Goal: Task Accomplishment & Management: Complete application form

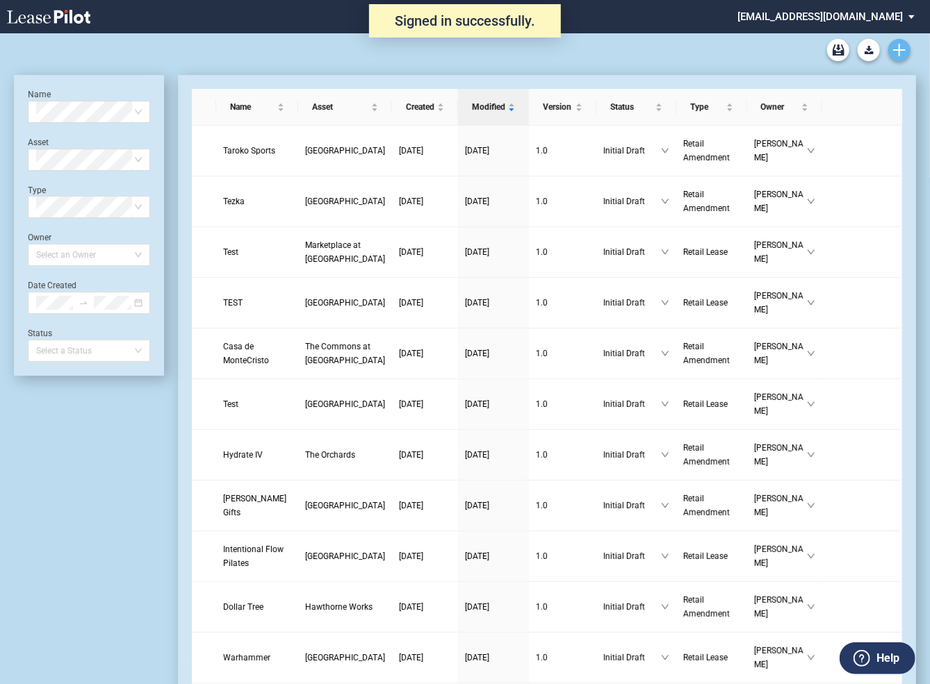
click at [899, 55] on use "Create new document" at bounding box center [899, 50] width 13 height 13
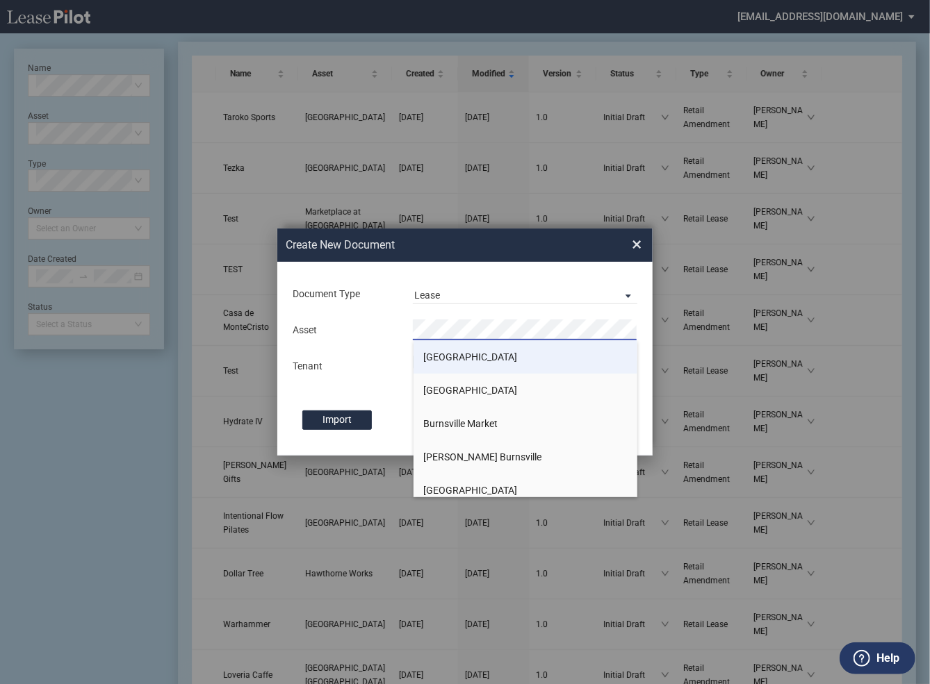
click at [447, 356] on span "[GEOGRAPHIC_DATA]" at bounding box center [471, 357] width 94 height 11
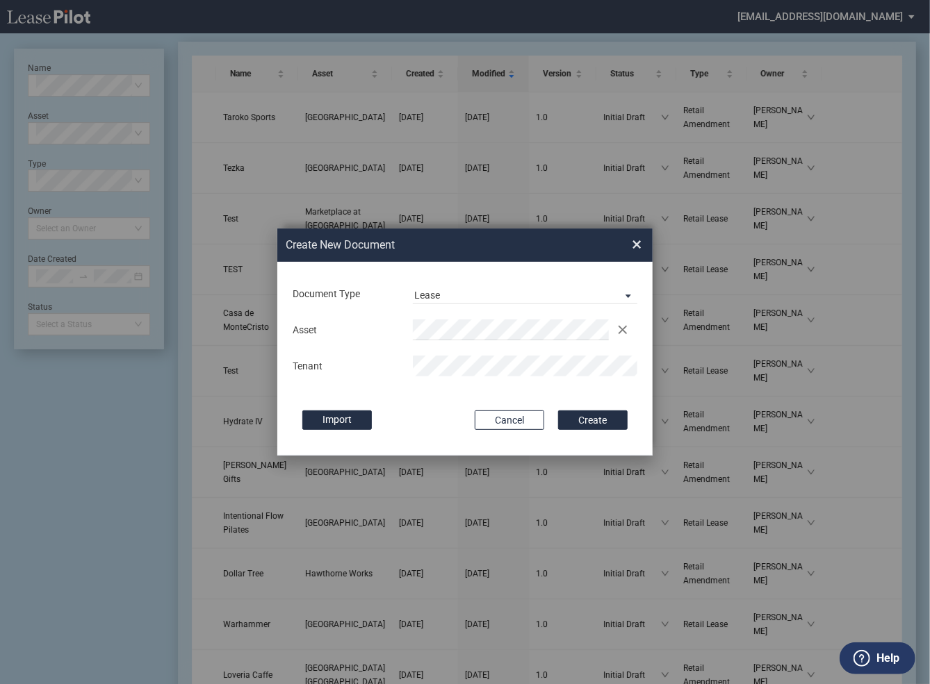
click at [558, 411] on button "Create" at bounding box center [592, 420] width 69 height 19
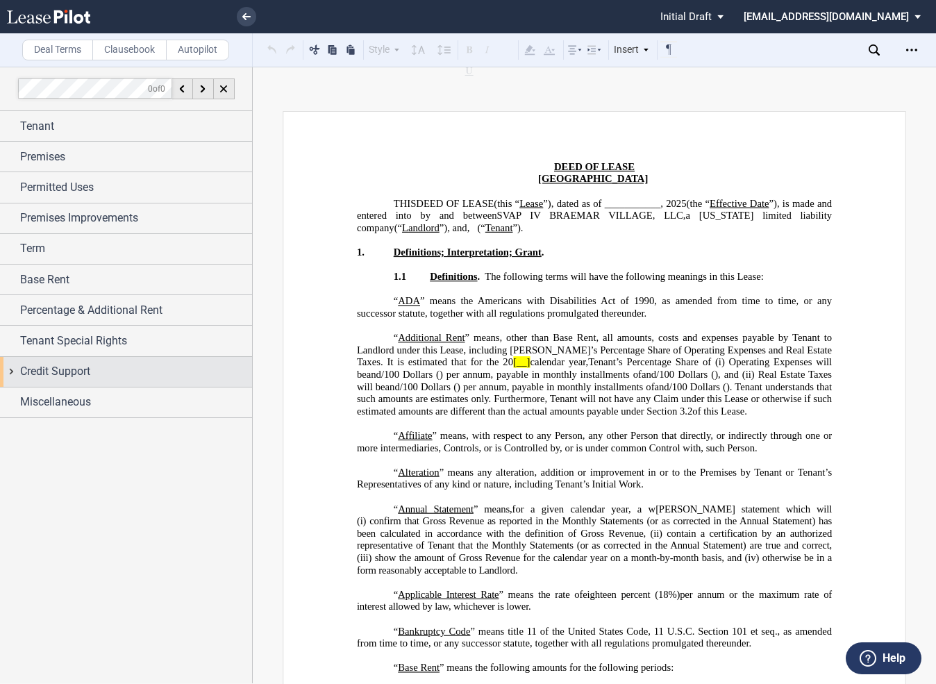
click at [15, 371] on div "Credit Support" at bounding box center [126, 372] width 252 height 30
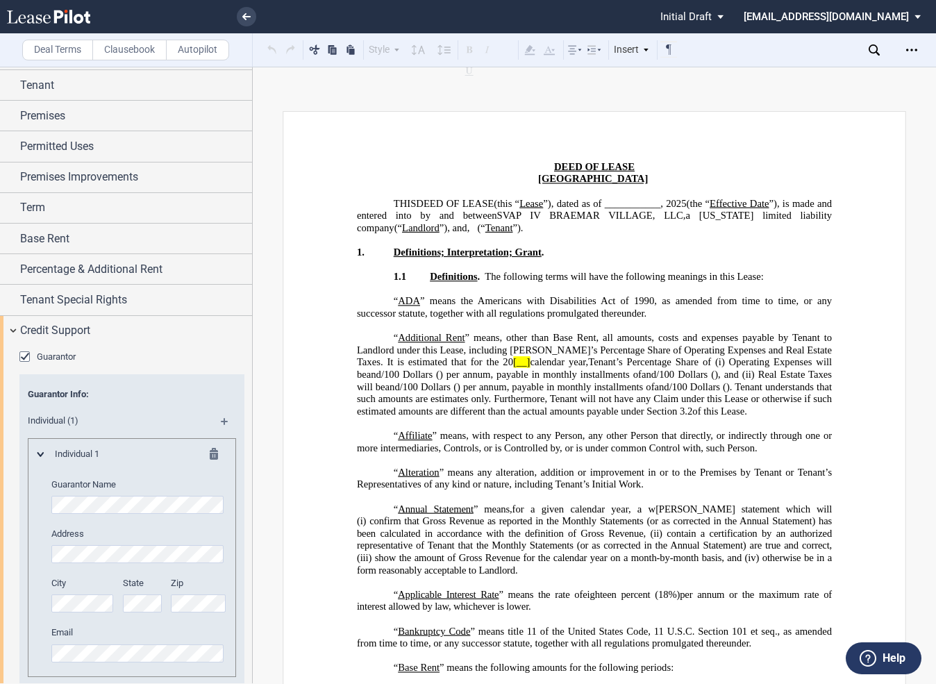
scroll to position [210, 0]
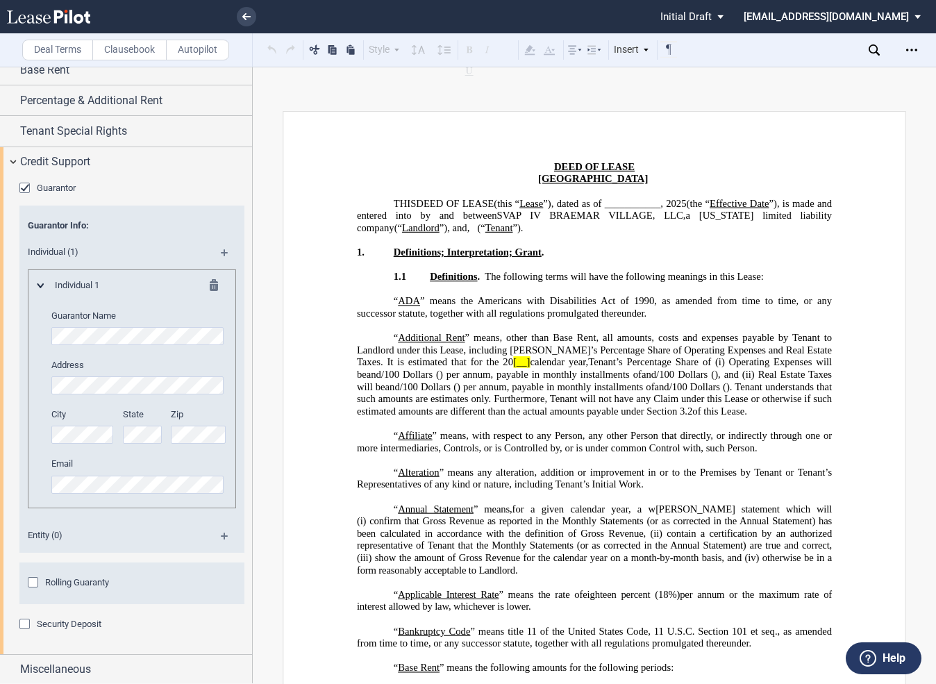
click at [27, 627] on div "Security Deposit" at bounding box center [26, 626] width 14 height 14
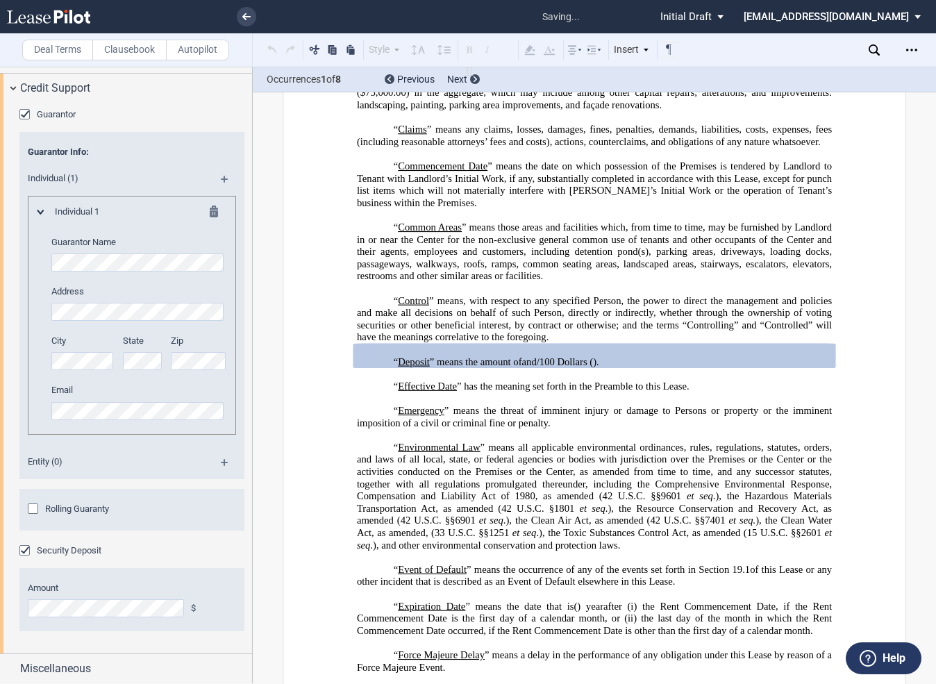
scroll to position [1016, 0]
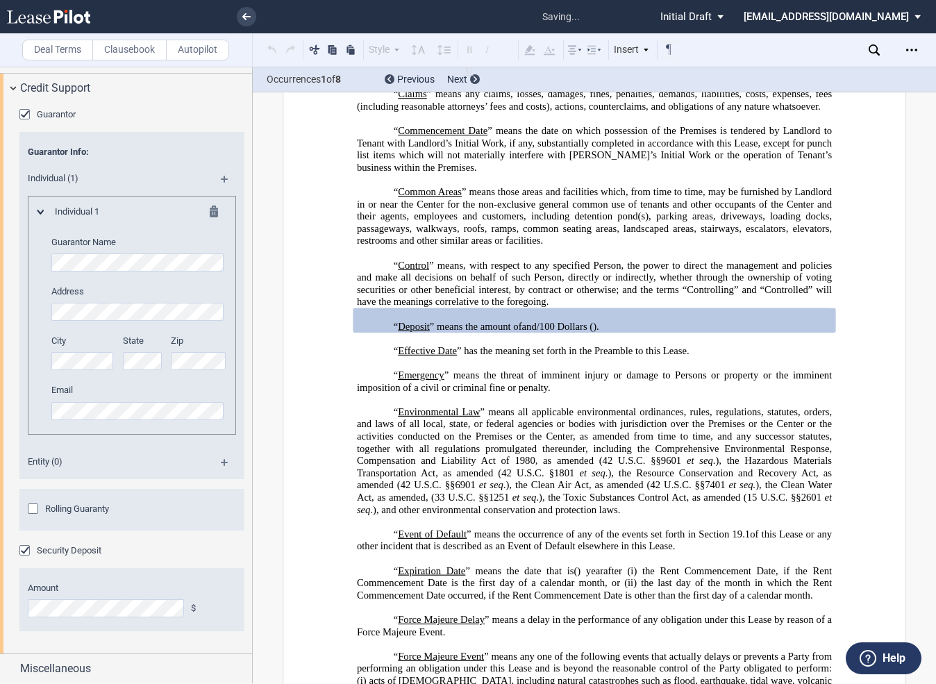
click at [479, 59] on span at bounding box center [488, 50] width 54 height 18
click at [476, 81] on icon at bounding box center [475, 79] width 3 height 6
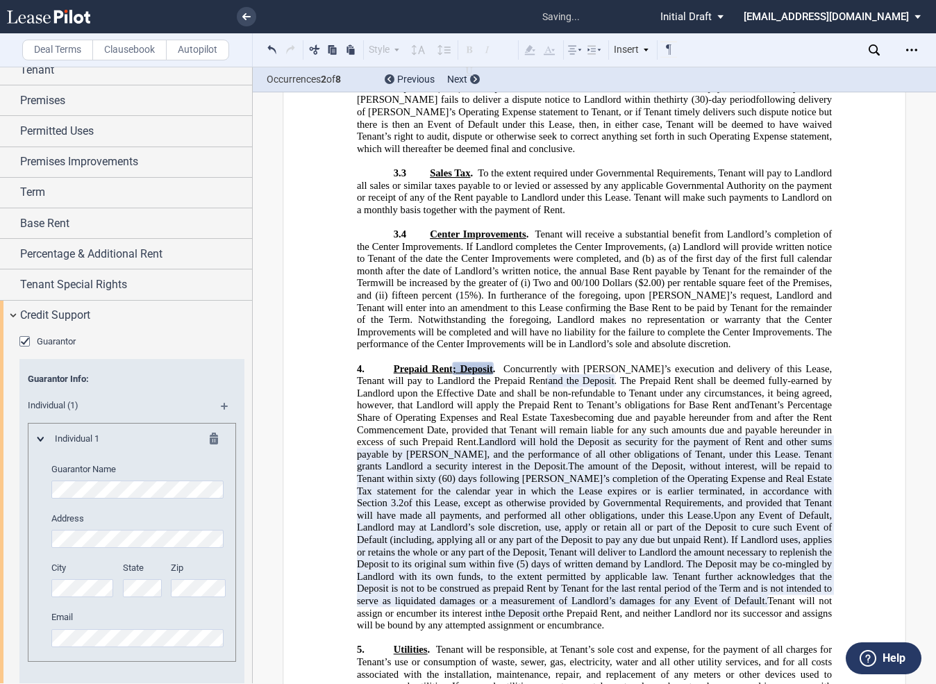
scroll to position [0, 0]
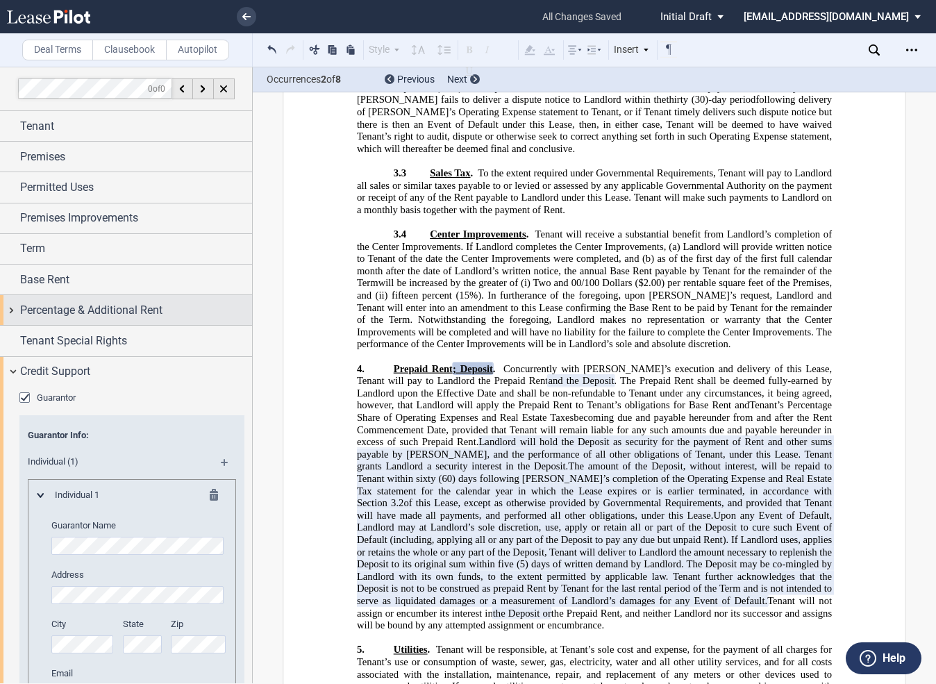
click at [15, 313] on div "Percentage & Additional Rent" at bounding box center [126, 310] width 252 height 30
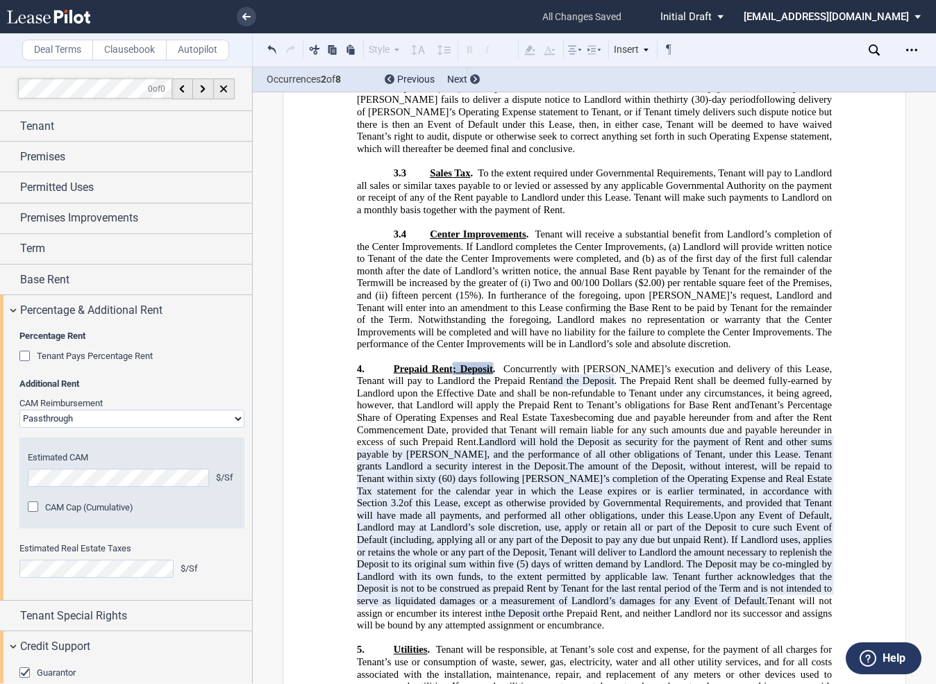
scroll to position [97, 0]
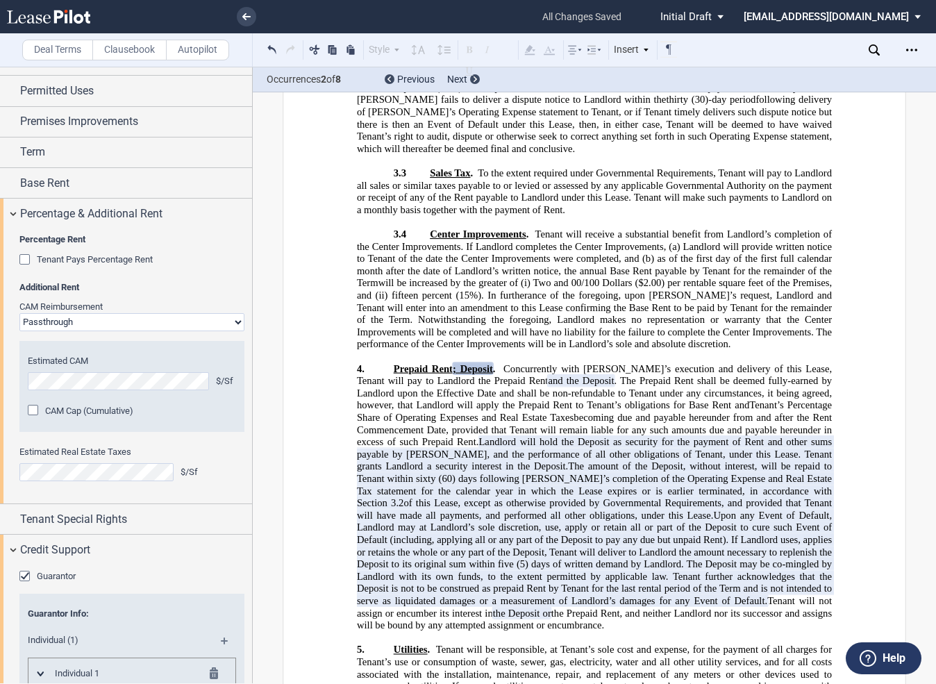
click at [124, 322] on select "Passthrough Fixed" at bounding box center [131, 322] width 225 height 18
click at [19, 313] on select "Passthrough Fixed" at bounding box center [131, 322] width 225 height 18
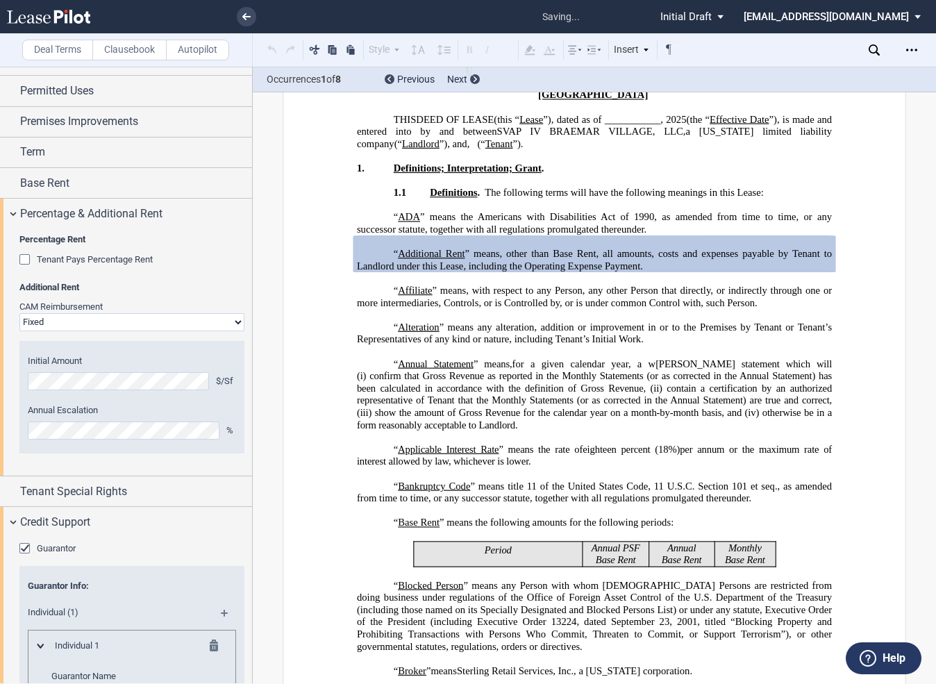
scroll to position [92, 0]
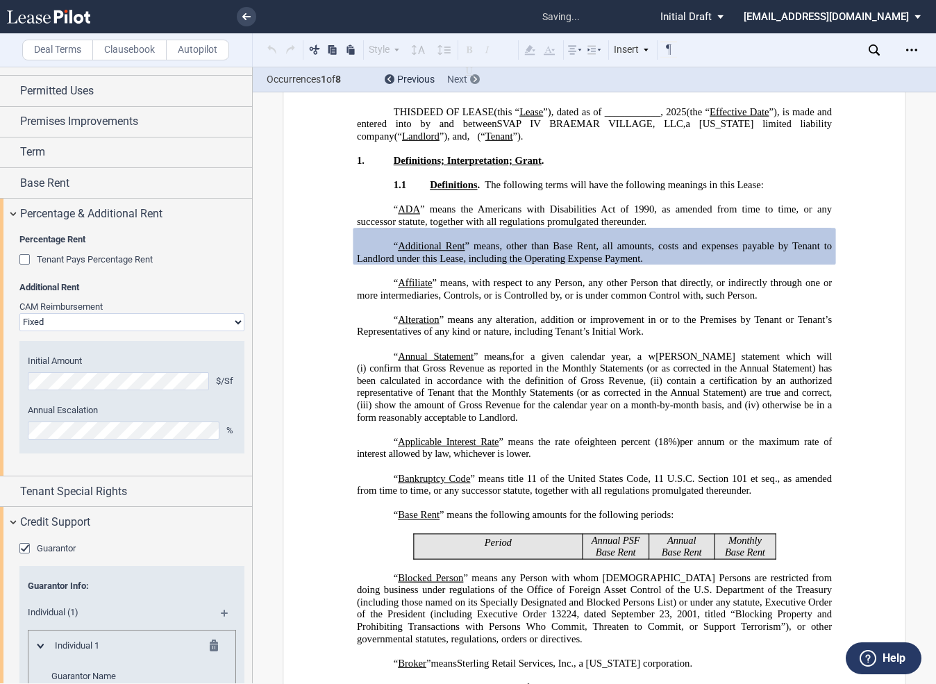
click at [477, 81] on div at bounding box center [475, 79] width 10 height 10
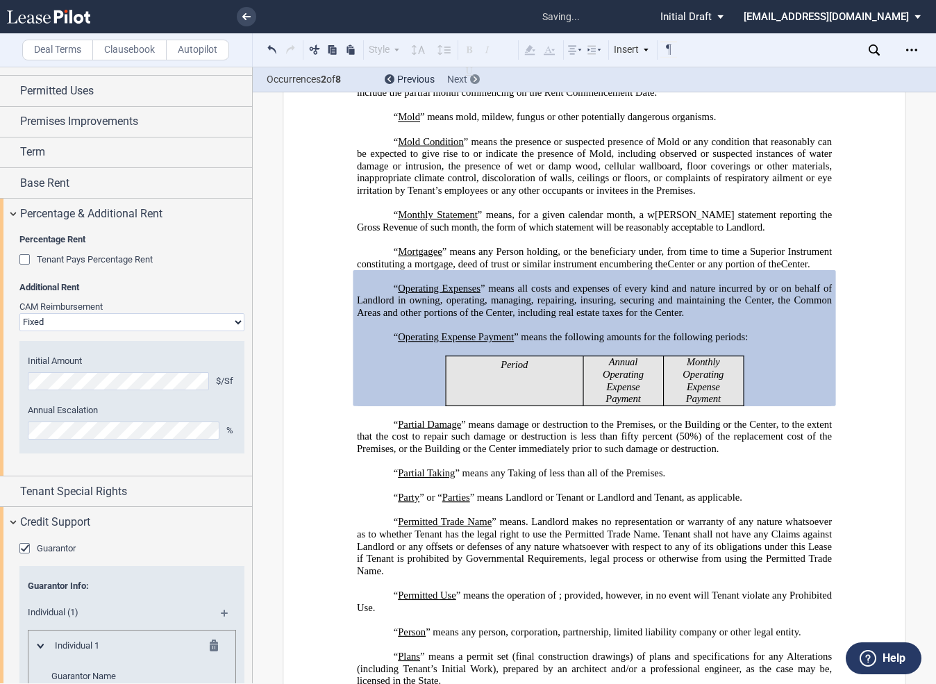
click at [477, 81] on div at bounding box center [475, 79] width 10 height 10
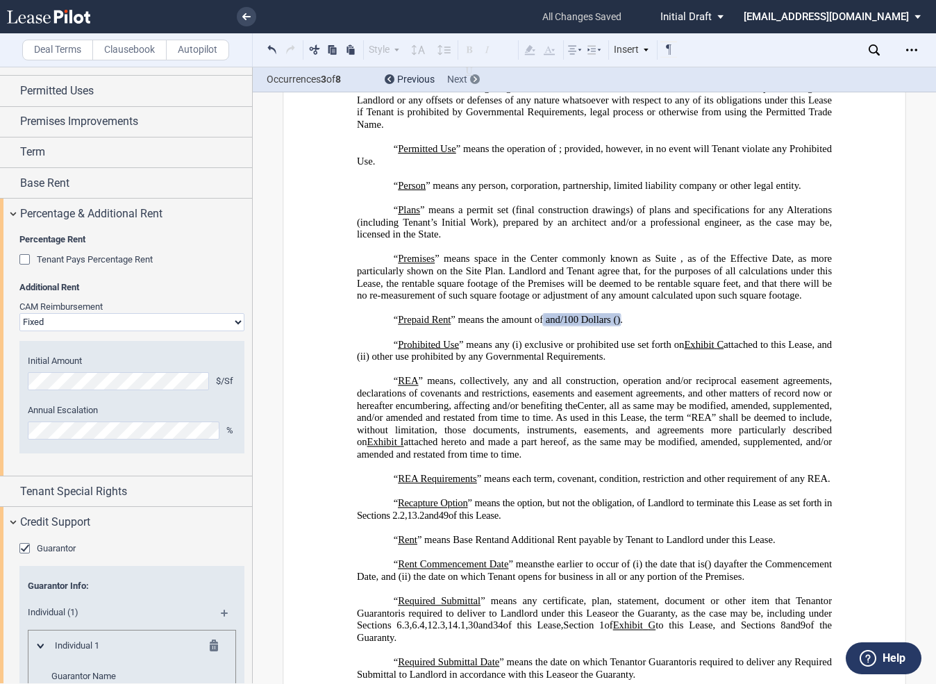
click at [477, 81] on div at bounding box center [475, 79] width 10 height 10
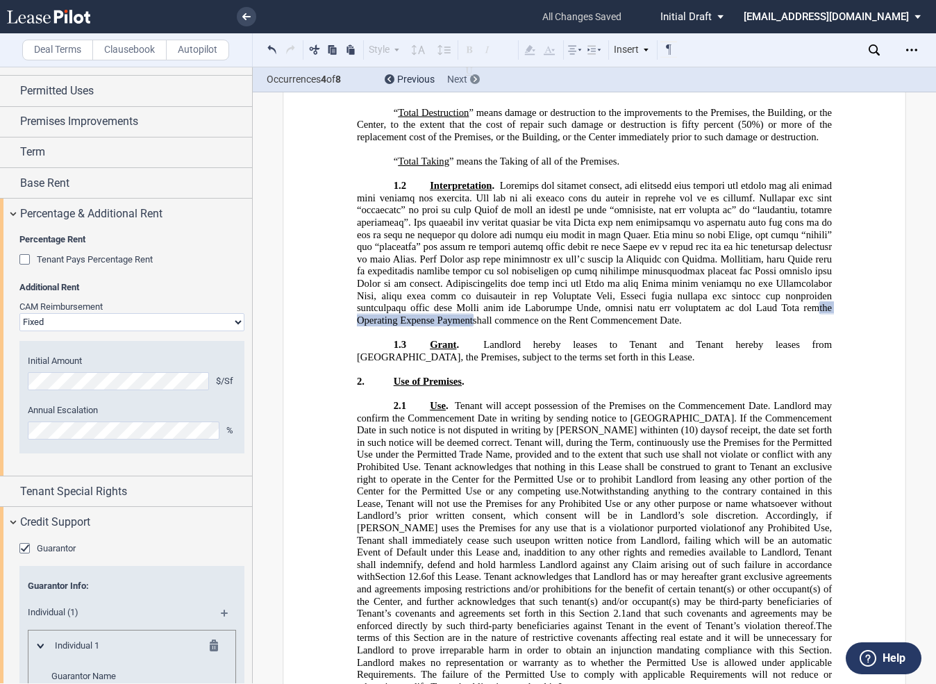
click at [477, 80] on div at bounding box center [475, 79] width 10 height 10
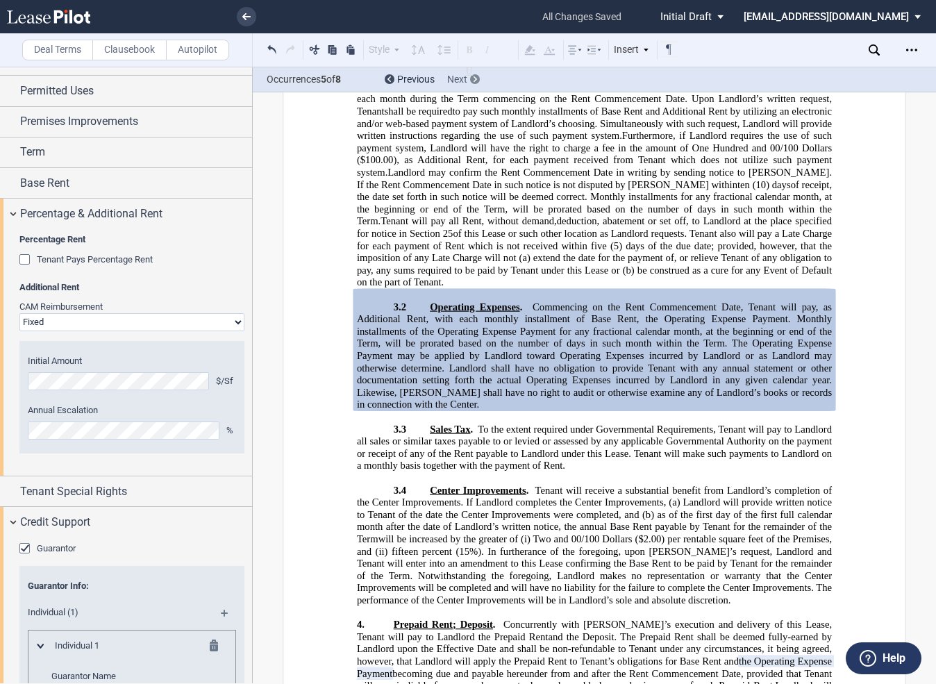
click at [477, 80] on div at bounding box center [475, 79] width 10 height 10
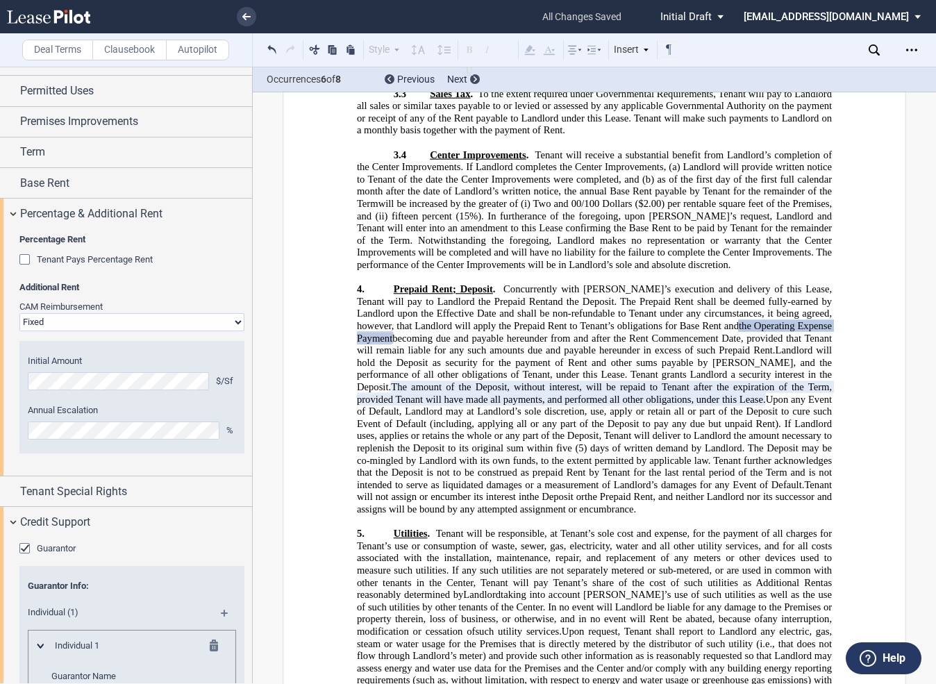
scroll to position [5633, 0]
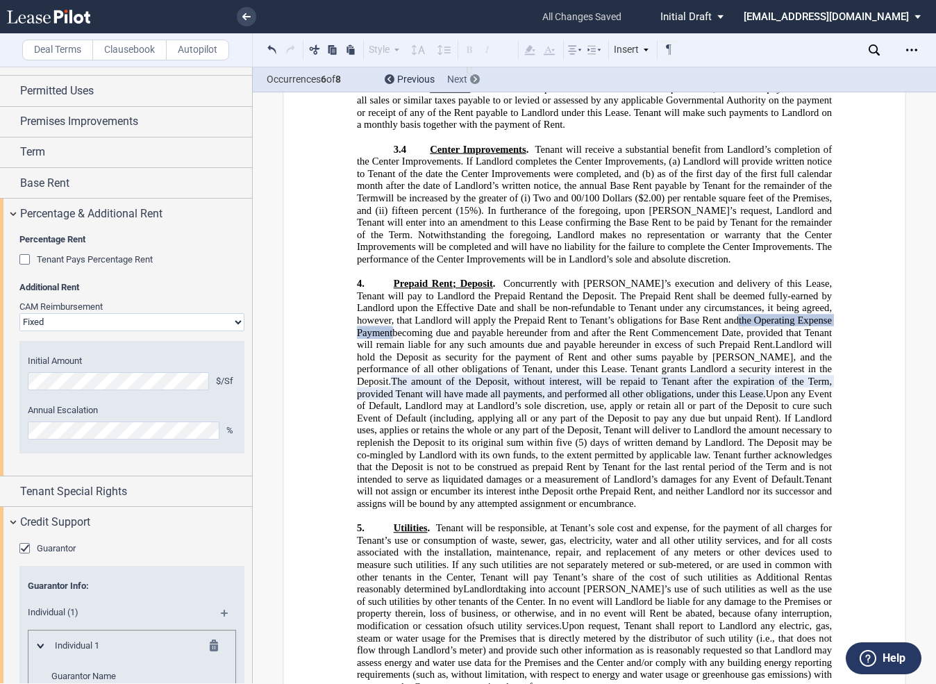
click at [475, 80] on use at bounding box center [475, 79] width 3 height 6
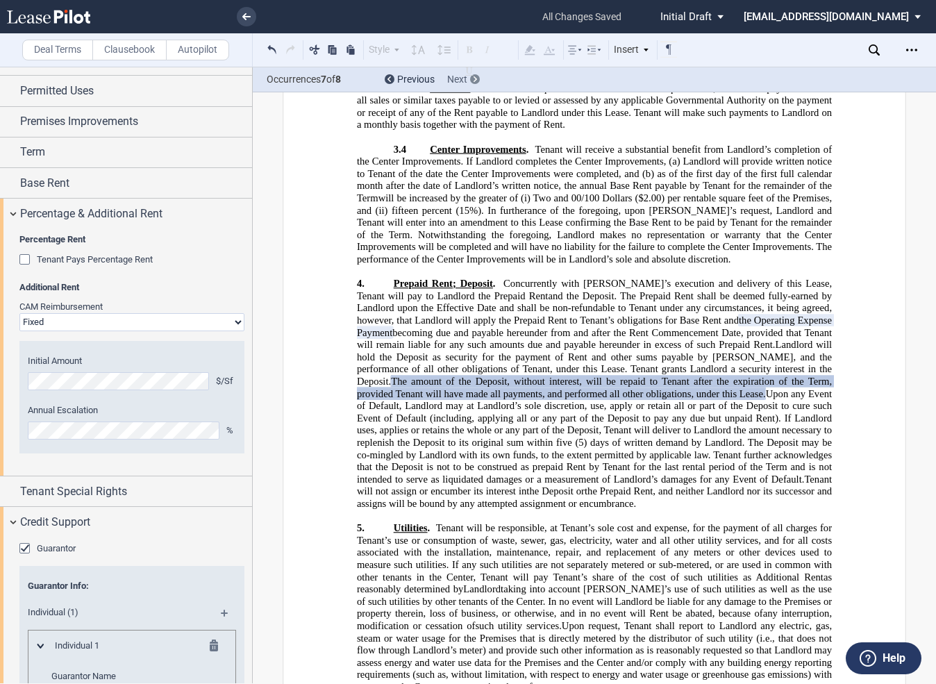
click at [475, 80] on use at bounding box center [475, 79] width 3 height 6
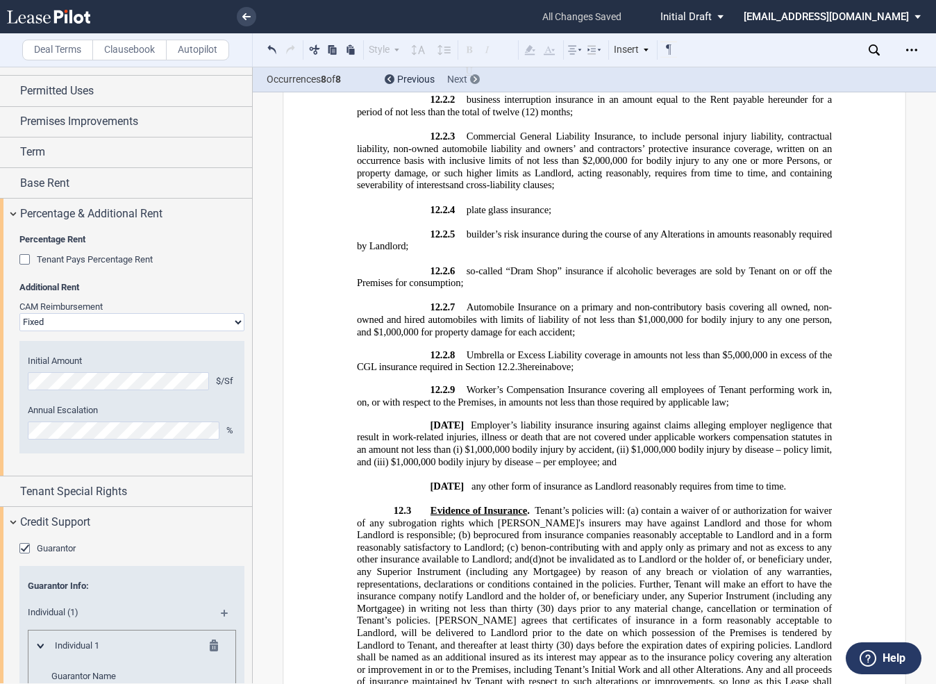
scroll to position [10257, 0]
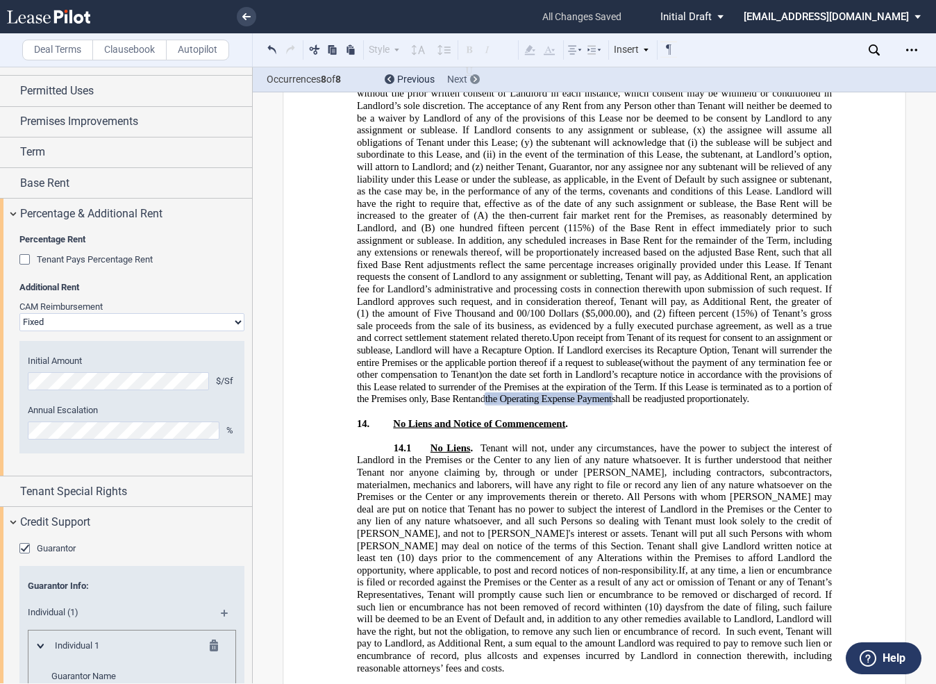
click at [475, 80] on use at bounding box center [475, 79] width 3 height 6
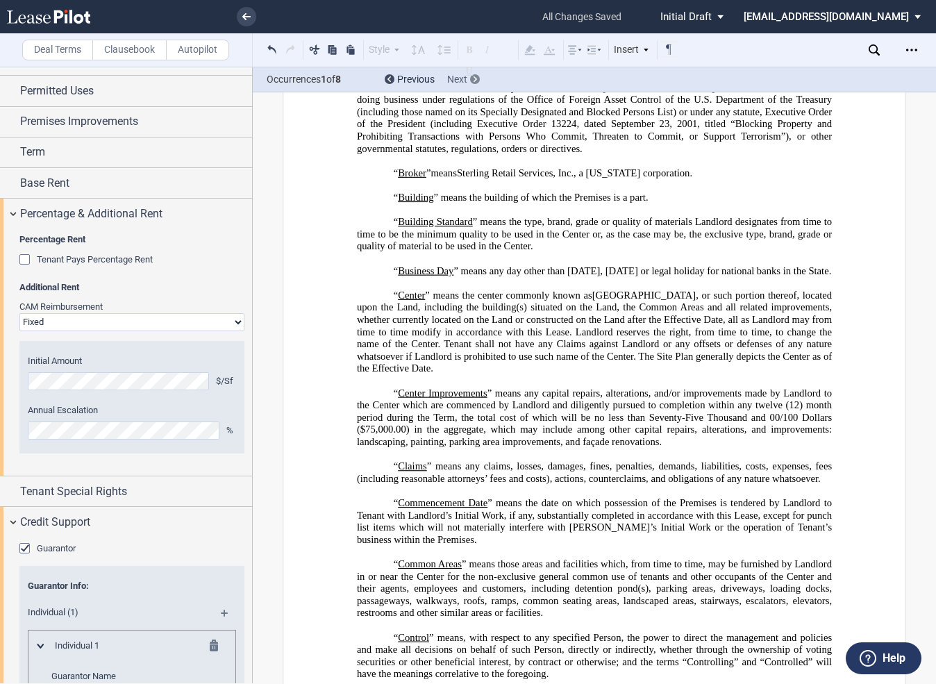
scroll to position [5, 0]
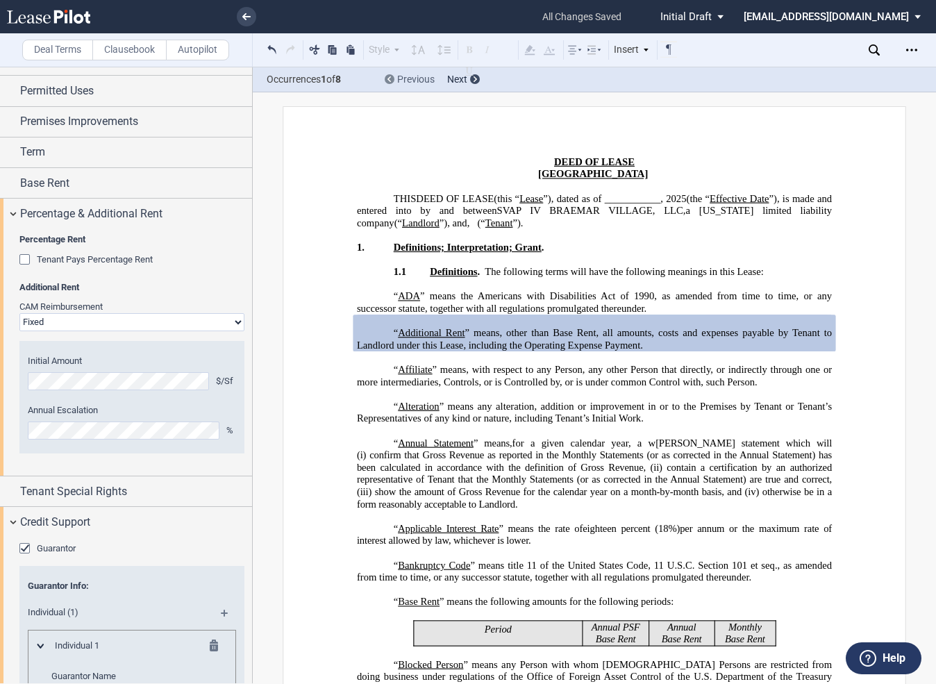
click at [389, 80] on use at bounding box center [389, 79] width 3 height 6
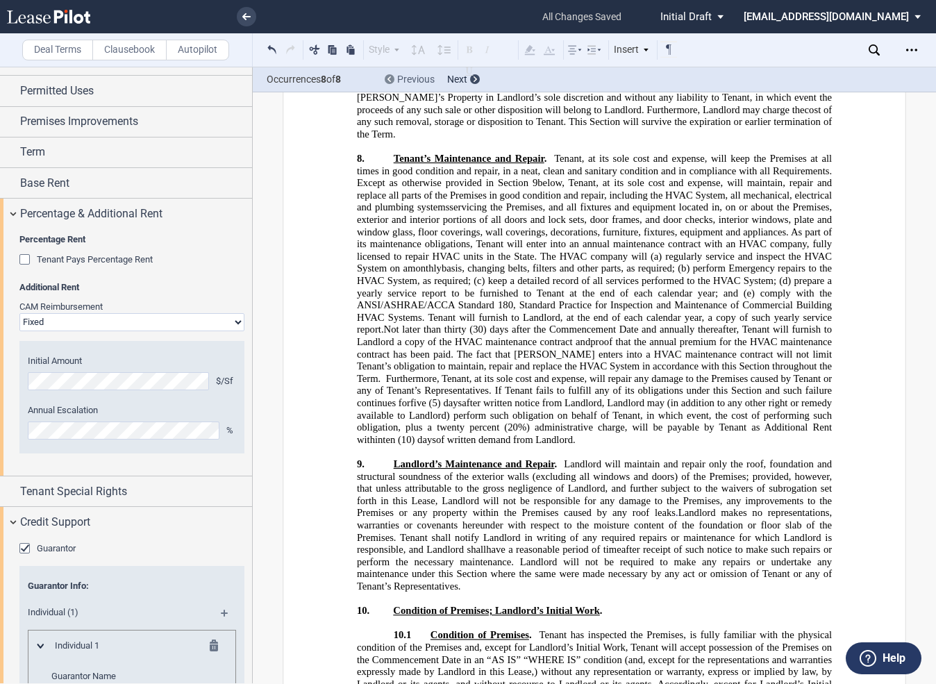
scroll to position [10257, 0]
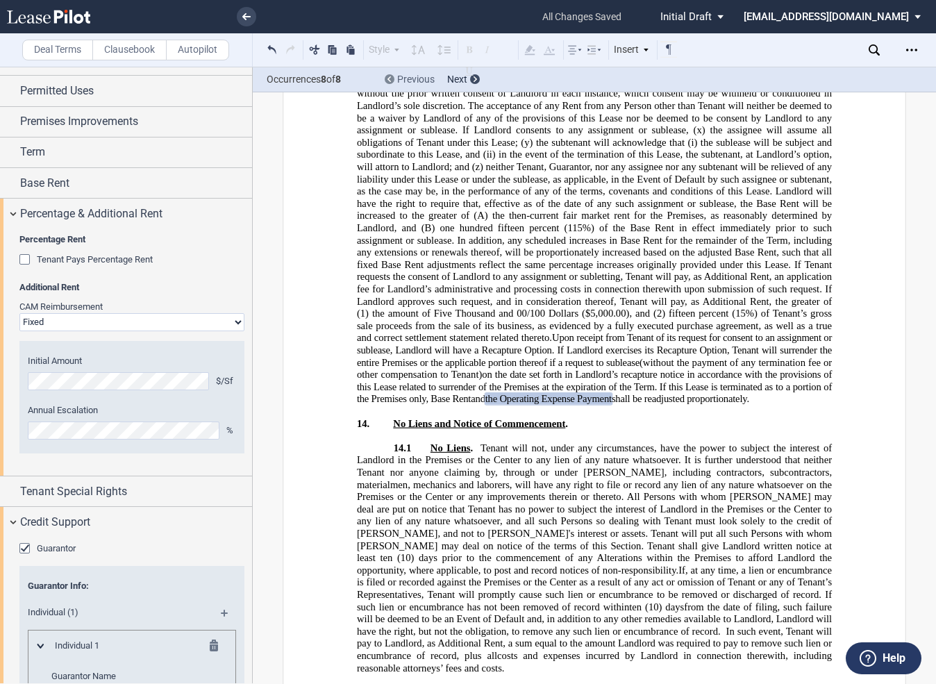
click at [389, 80] on use at bounding box center [389, 79] width 3 height 6
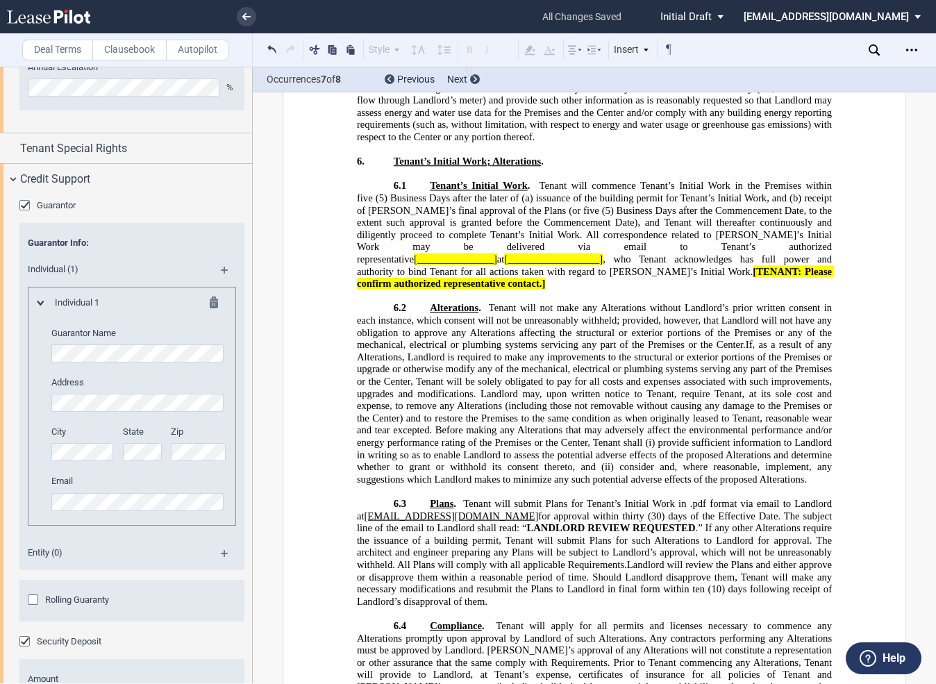
scroll to position [531, 0]
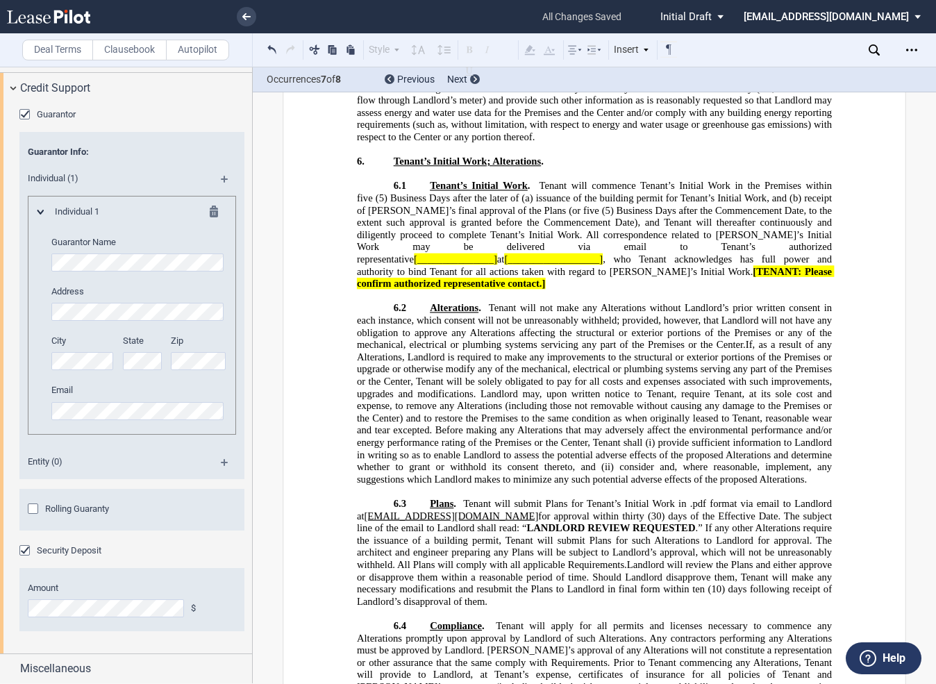
click at [26, 553] on div "Security Deposit" at bounding box center [26, 552] width 14 height 14
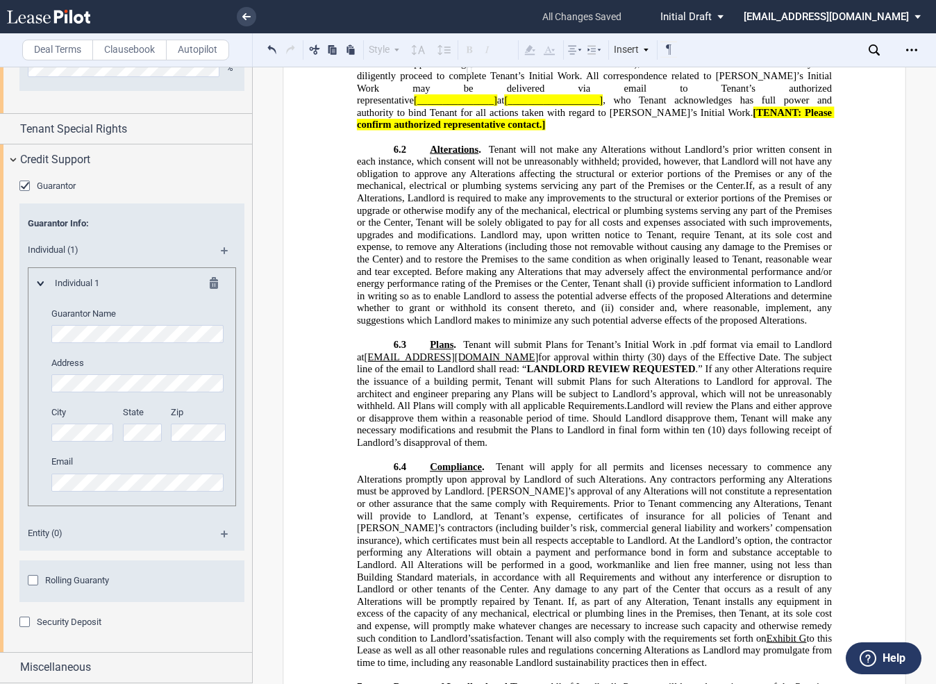
scroll to position [6024, 0]
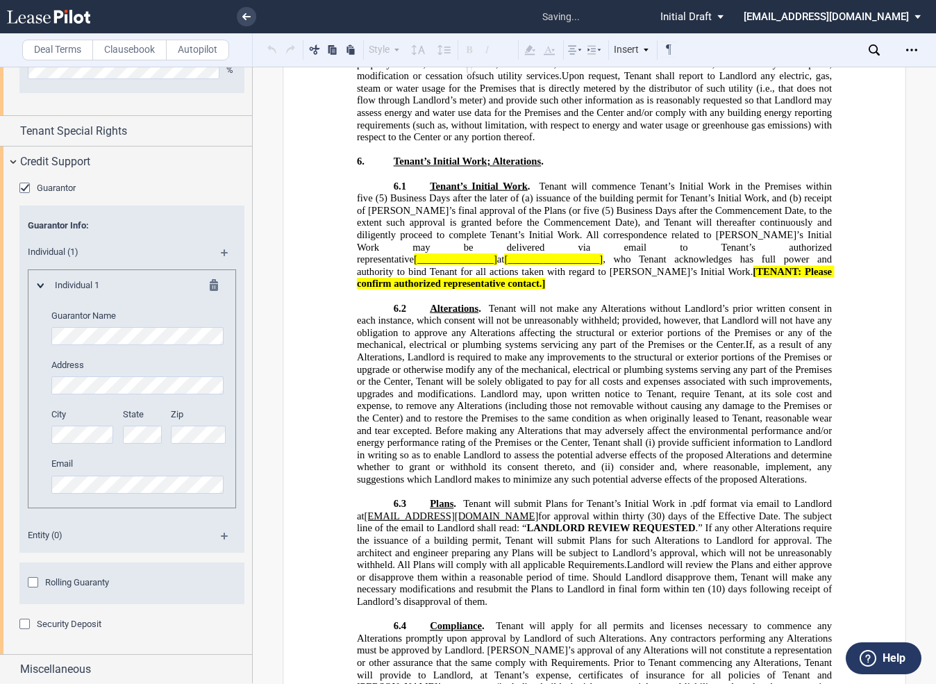
click at [25, 622] on div "Security Deposit" at bounding box center [26, 626] width 14 height 14
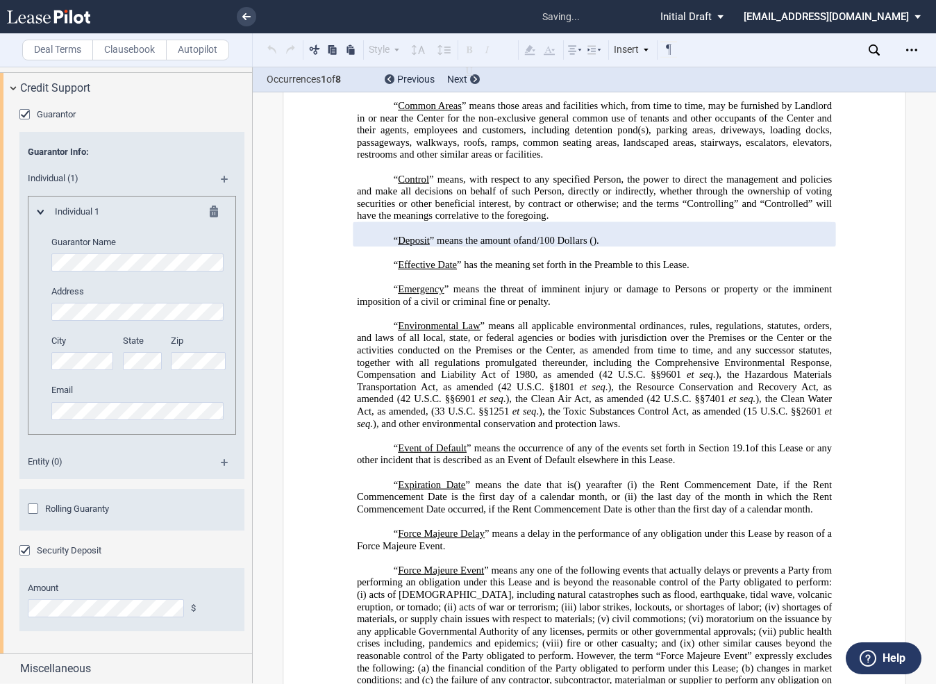
scroll to position [942, 0]
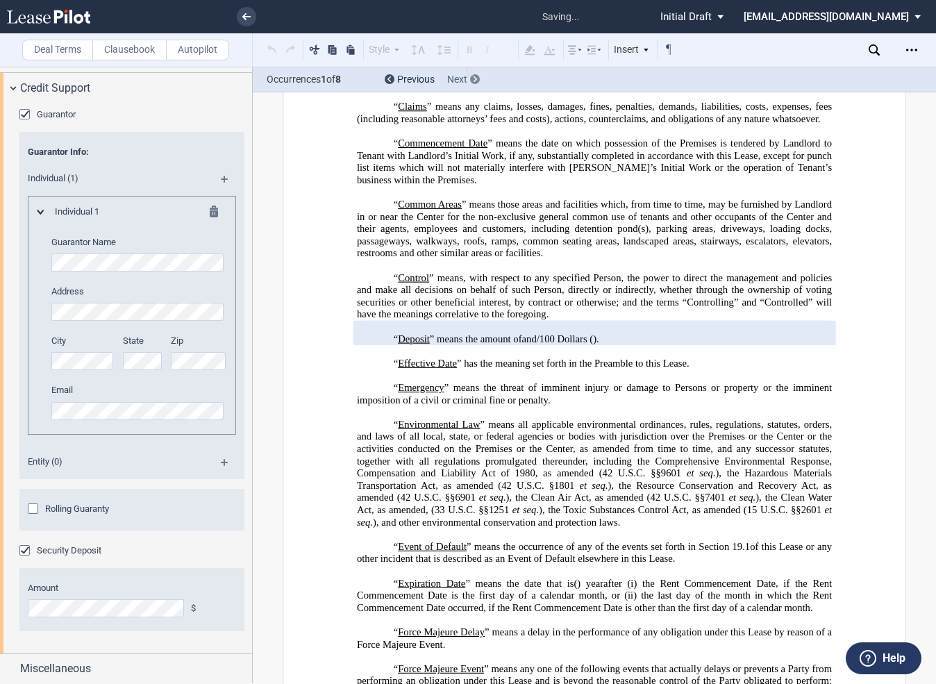
click at [476, 81] on icon at bounding box center [475, 79] width 3 height 6
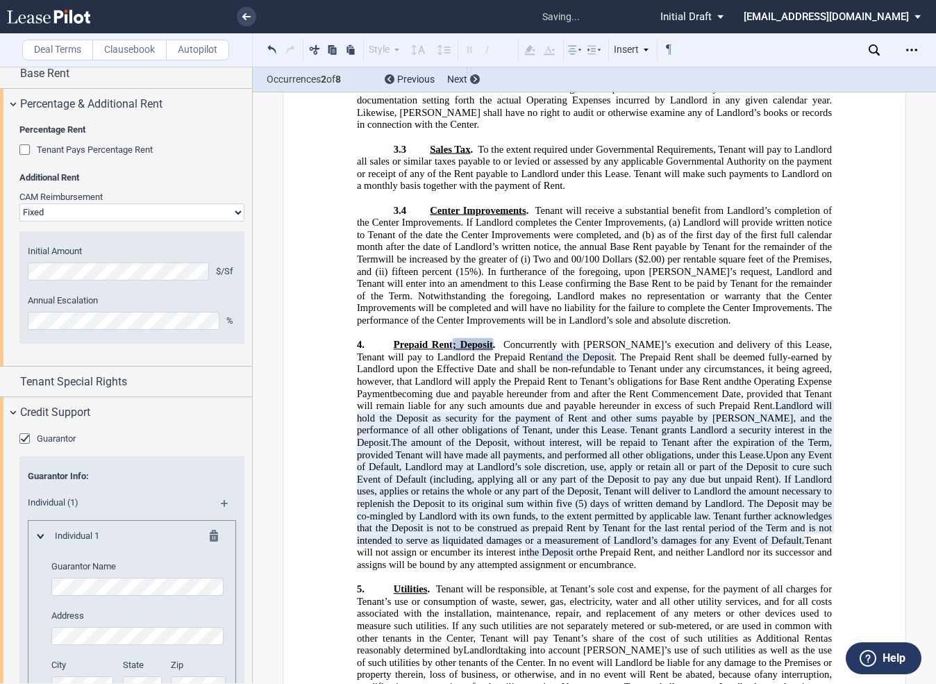
scroll to position [181, 0]
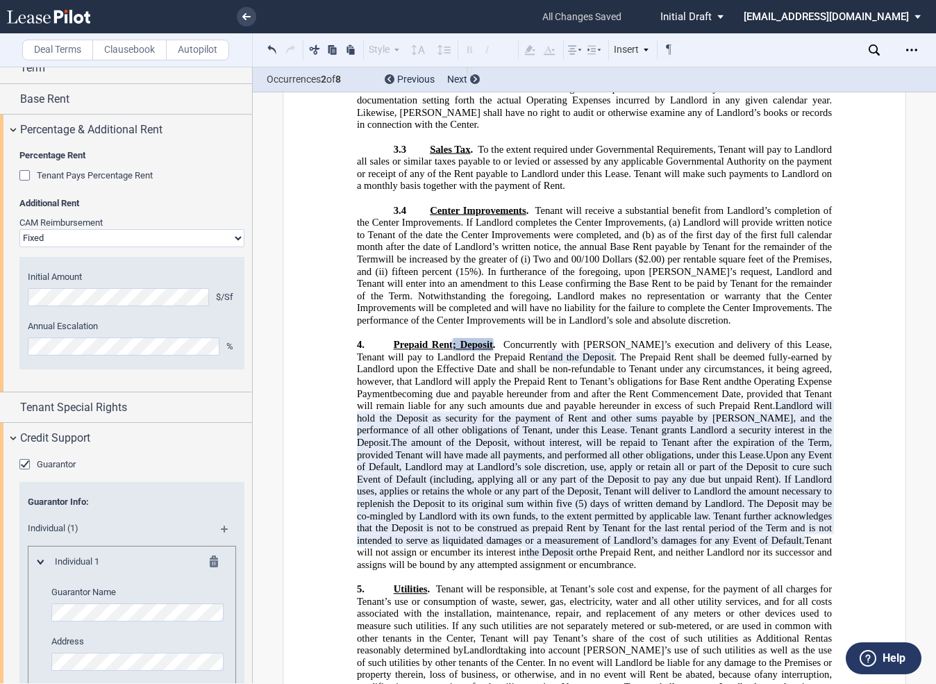
click at [78, 240] on select "Passthrough Fixed" at bounding box center [131, 238] width 225 height 18
click at [19, 229] on select "Passthrough Fixed" at bounding box center [131, 238] width 225 height 18
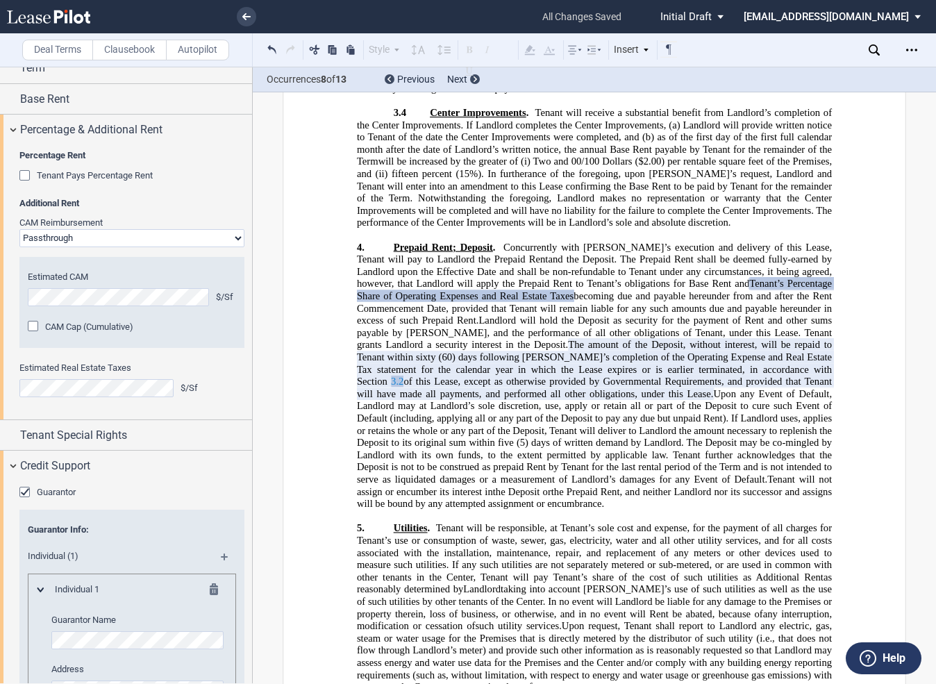
click at [404, 376] on link "3.2" at bounding box center [397, 382] width 13 height 12
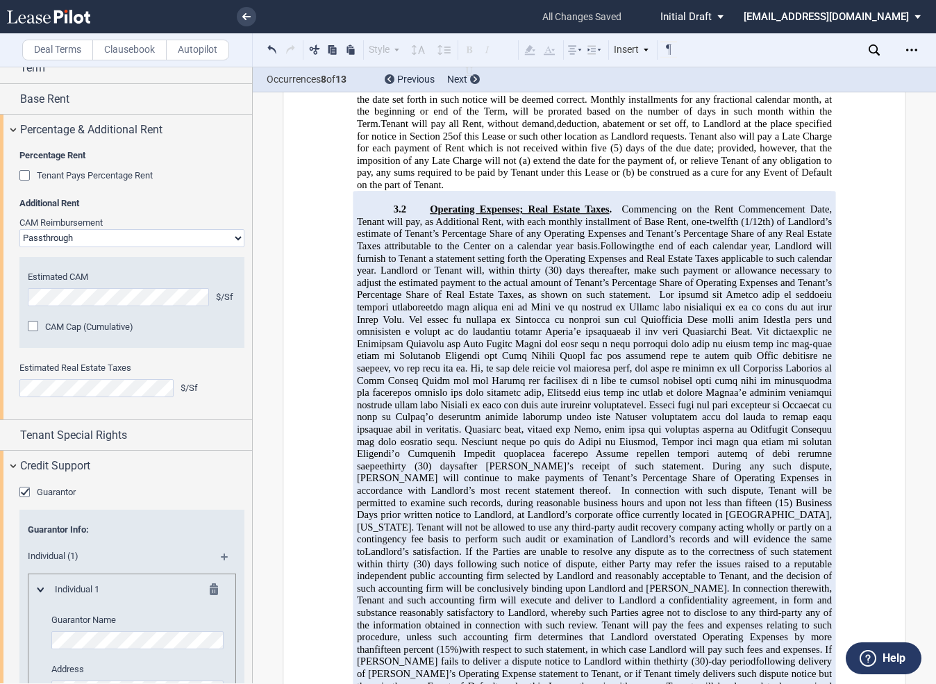
scroll to position [6144, 0]
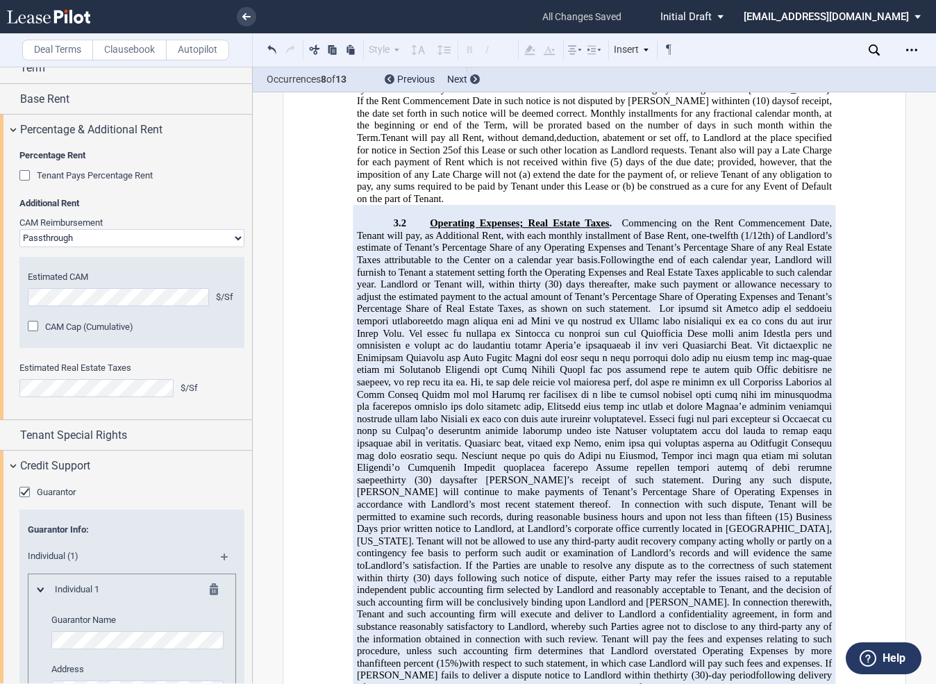
click at [106, 247] on div "CAM Reimbursement Passthrough Fixed Estimated CAM $/Sf CAM Cap (Cumulative) Amo…" at bounding box center [131, 289] width 225 height 145
click at [94, 241] on select "Passthrough Fixed" at bounding box center [131, 238] width 225 height 18
click at [19, 229] on select "Passthrough Fixed" at bounding box center [131, 238] width 225 height 18
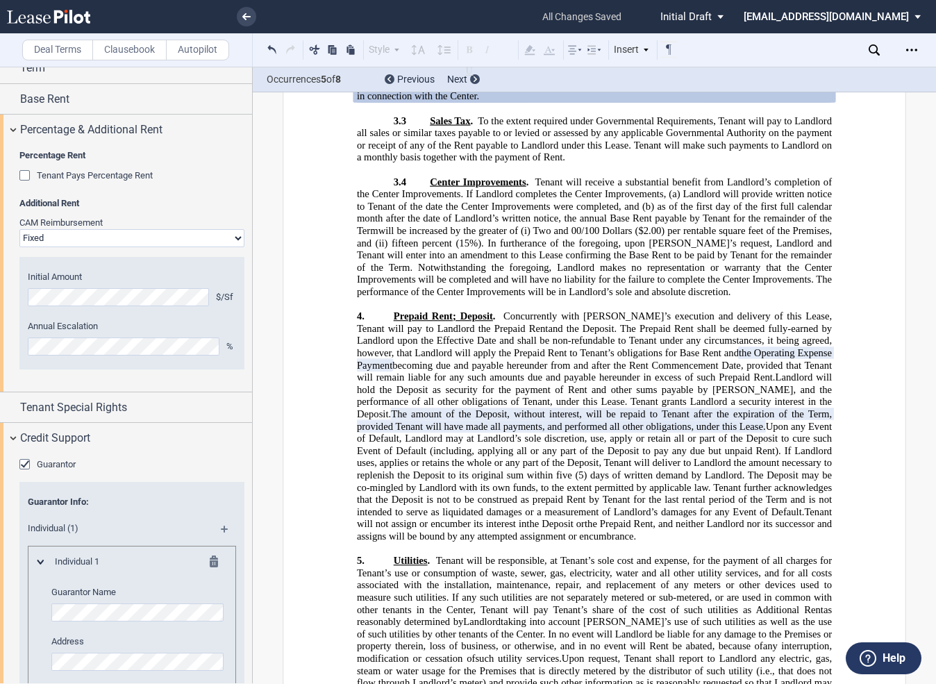
scroll to position [5608, 0]
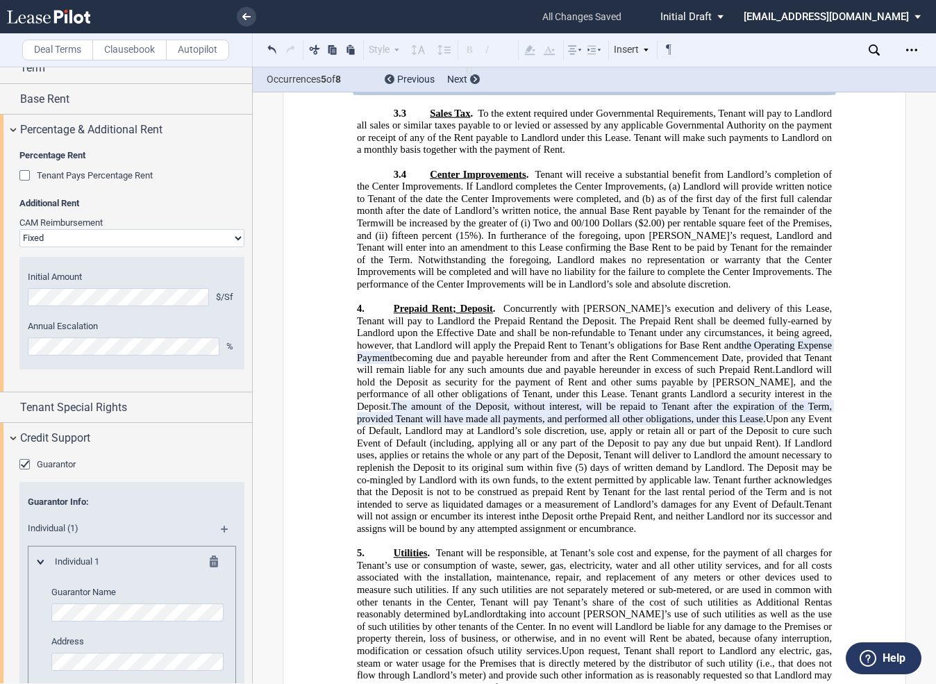
click at [132, 240] on select "Passthrough Fixed" at bounding box center [131, 238] width 225 height 18
click at [19, 229] on select "Passthrough Fixed" at bounding box center [131, 238] width 225 height 18
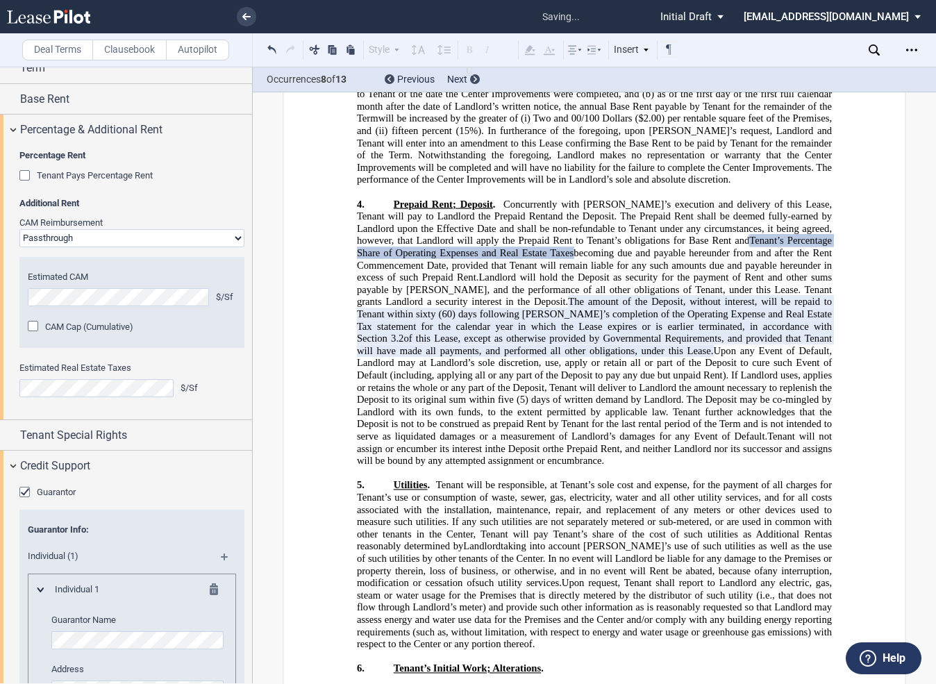
scroll to position [6885, 0]
click at [142, 242] on select "Passthrough Fixed" at bounding box center [131, 238] width 225 height 18
select select "fixed"
click at [19, 229] on select "Passthrough Fixed" at bounding box center [131, 238] width 225 height 18
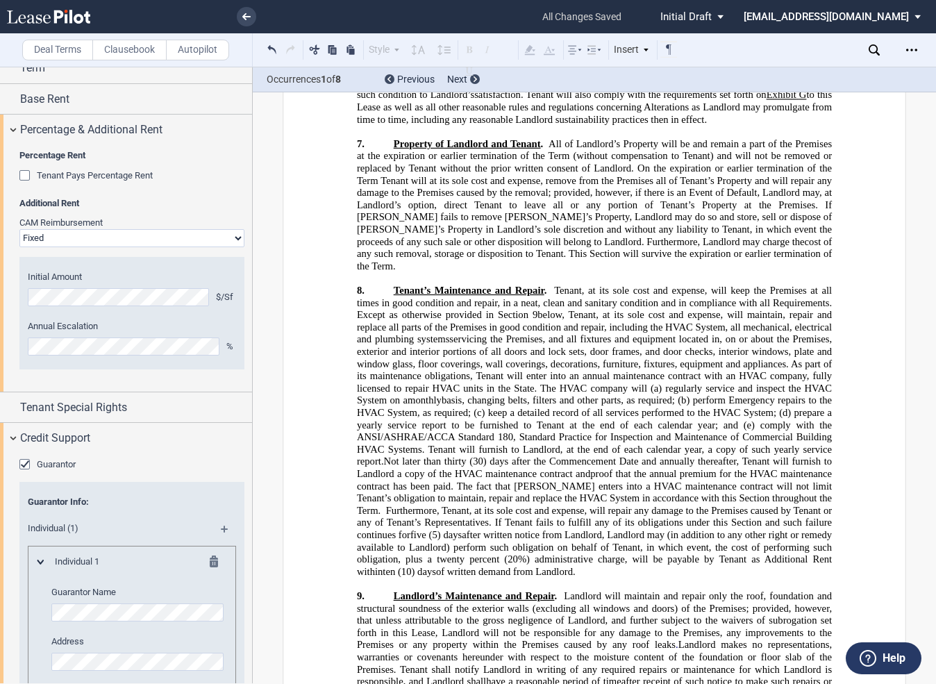
scroll to position [5738, 0]
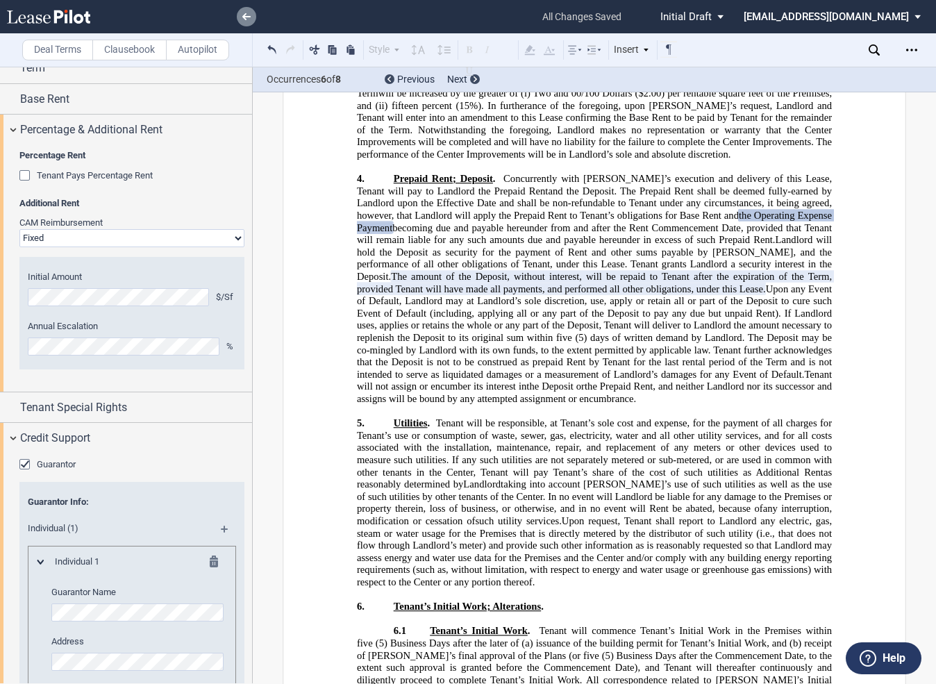
click at [248, 20] on link at bounding box center [246, 16] width 19 height 19
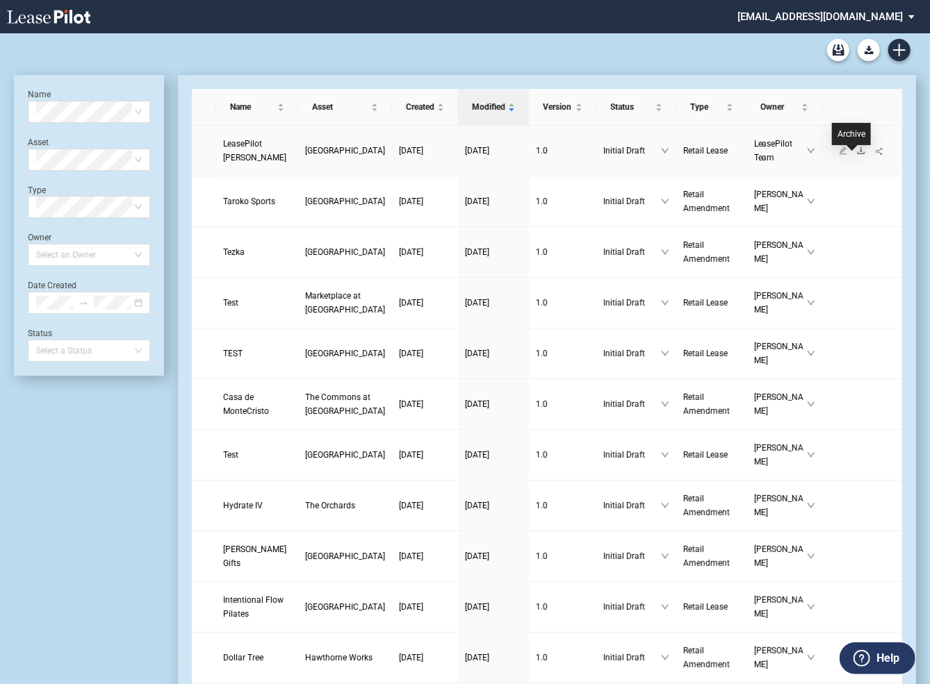
click at [857, 154] on icon "download" at bounding box center [860, 150] width 7 height 6
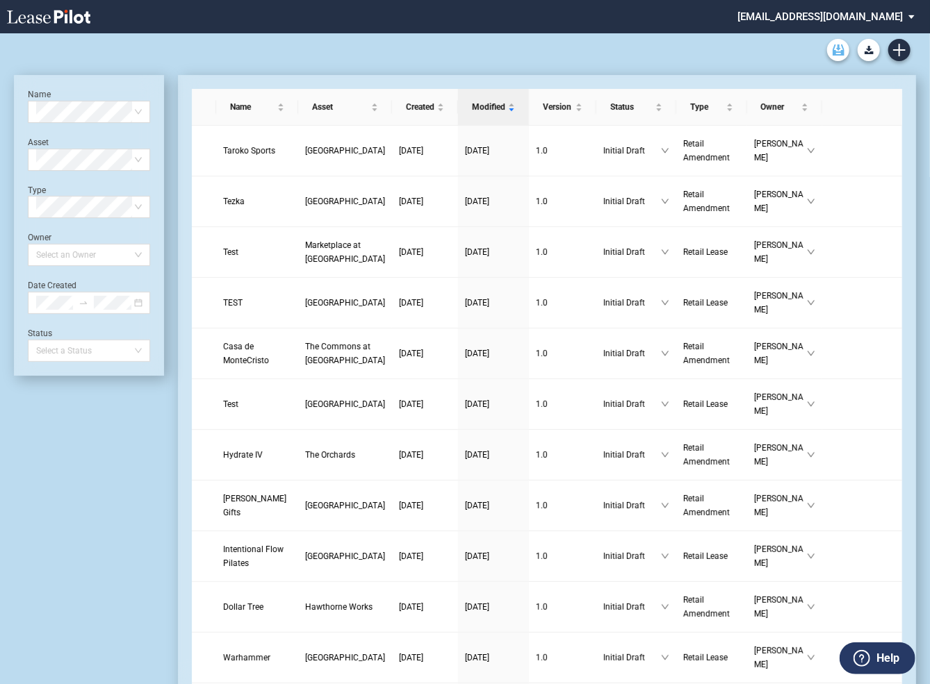
click at [841, 49] on icon "Archive" at bounding box center [838, 49] width 12 height 11
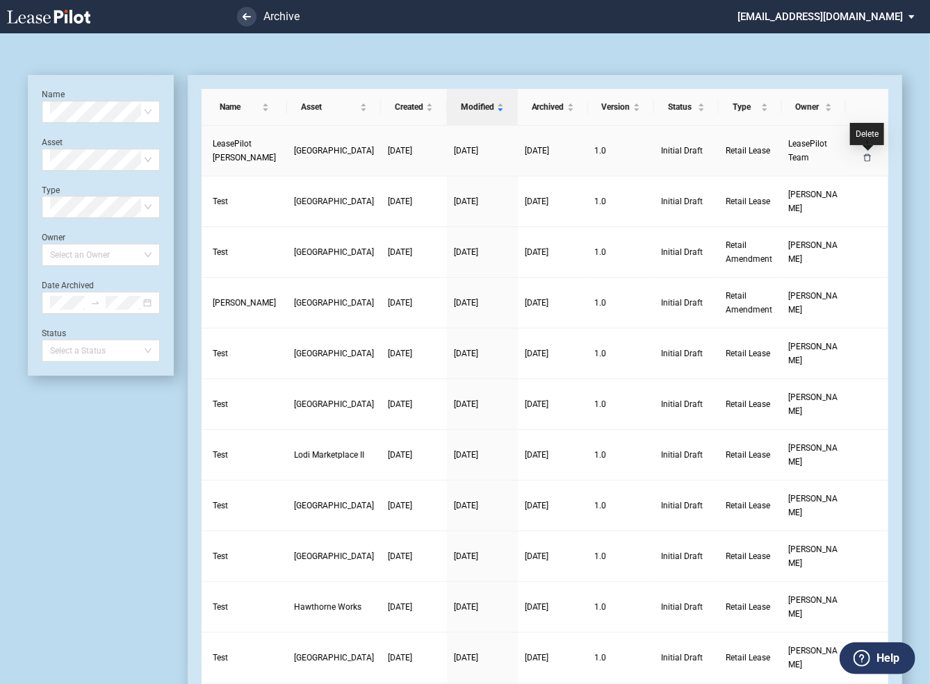
click at [867, 160] on icon "delete" at bounding box center [866, 158] width 7 height 8
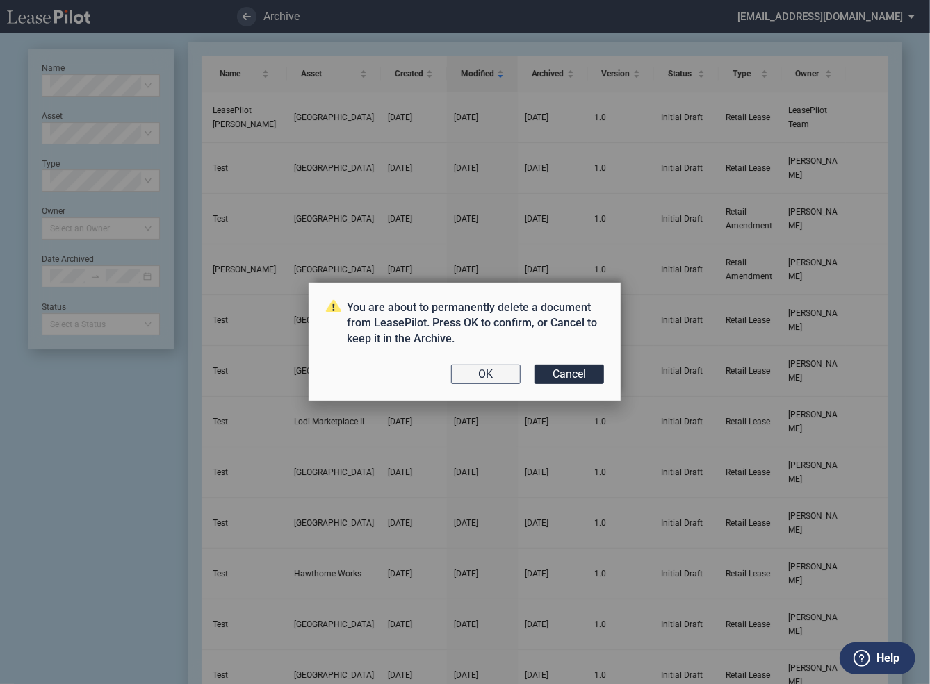
click at [495, 372] on button "OK" at bounding box center [485, 374] width 69 height 19
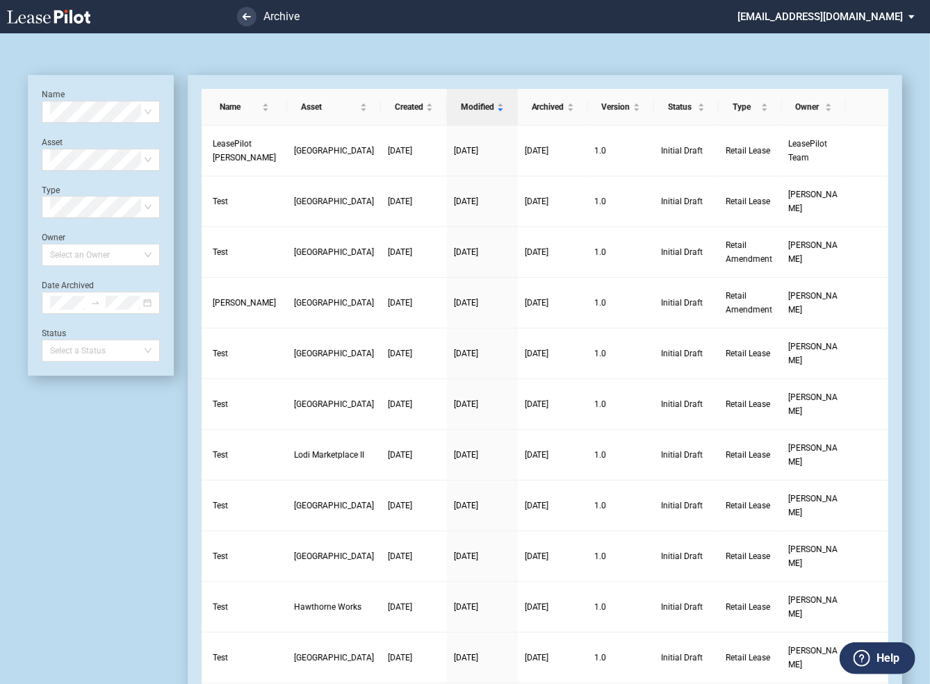
scroll to position [33, 0]
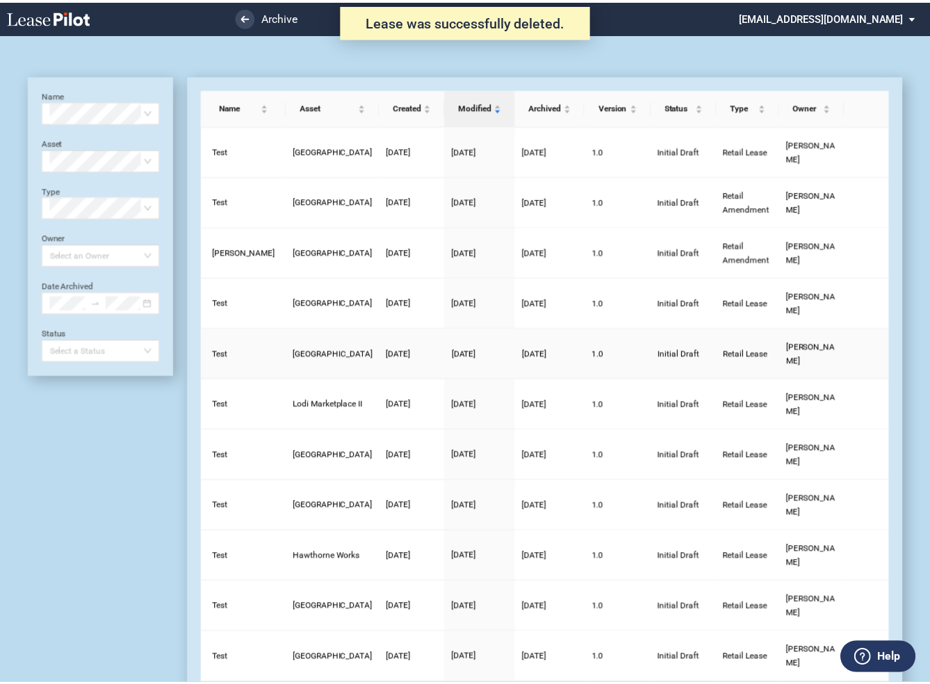
scroll to position [33, 0]
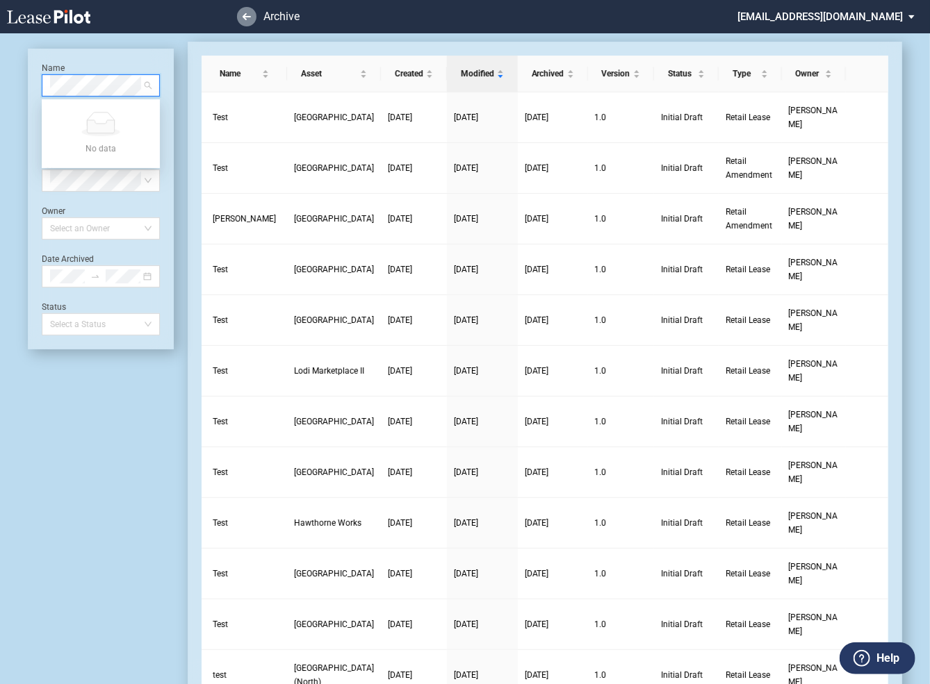
click at [245, 18] on icon at bounding box center [246, 16] width 8 height 7
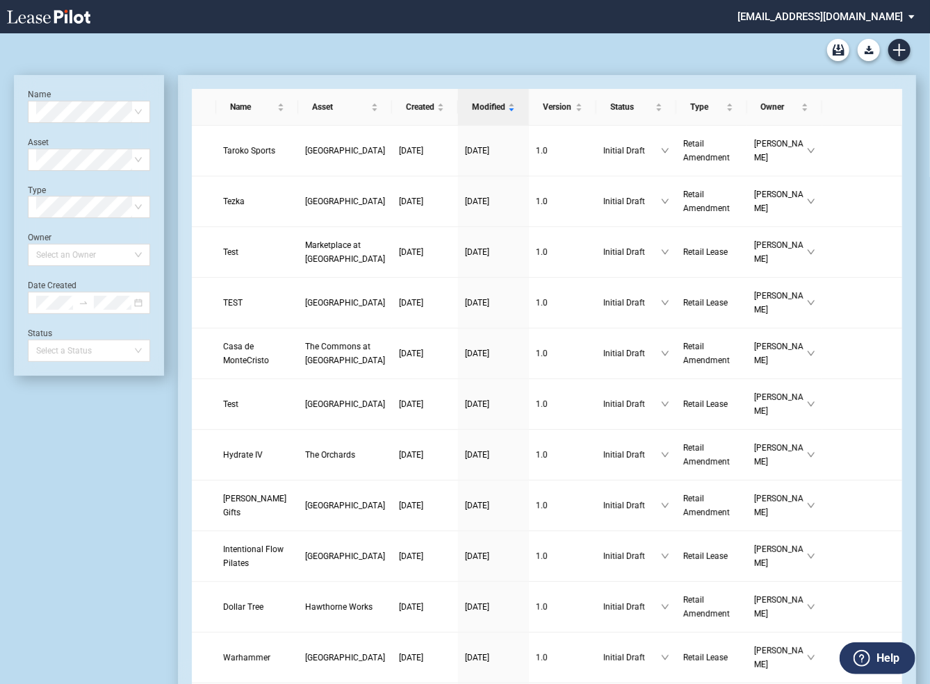
click at [816, 15] on md-select "sterling@leasepilot.co Super Admin Area Admin Area Settings Sign Out" at bounding box center [831, 15] width 190 height 31
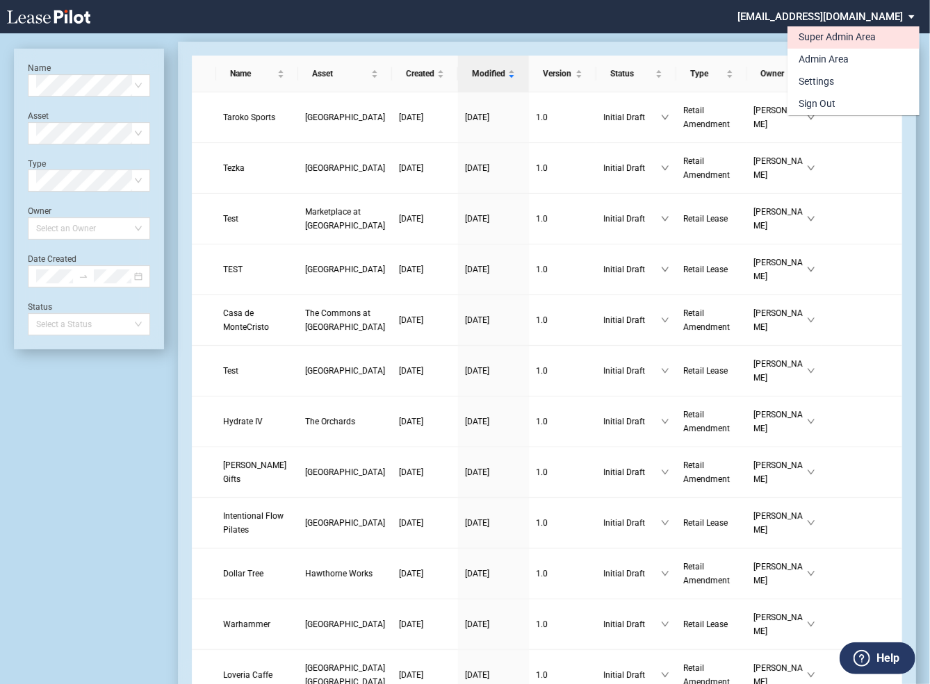
click at [811, 36] on div "Super Admin Area" at bounding box center [836, 38] width 77 height 14
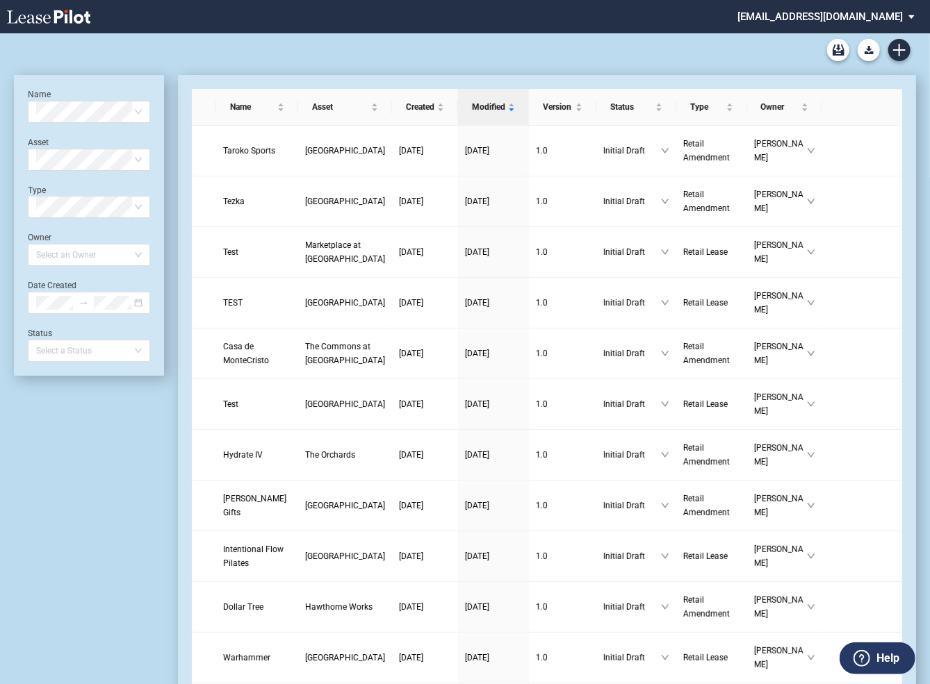
scroll to position [33, 0]
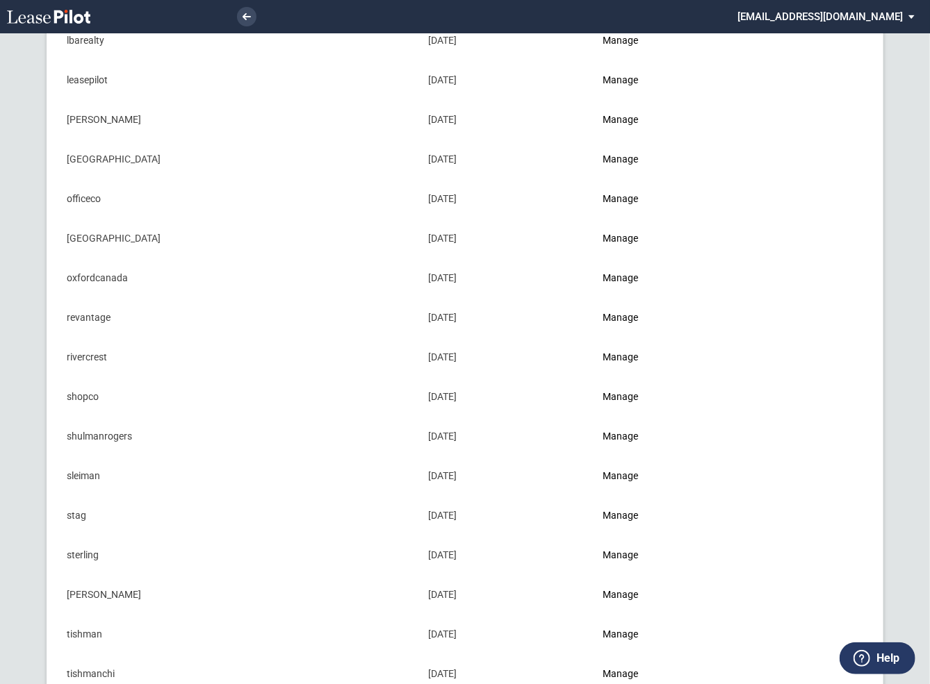
scroll to position [1173, 0]
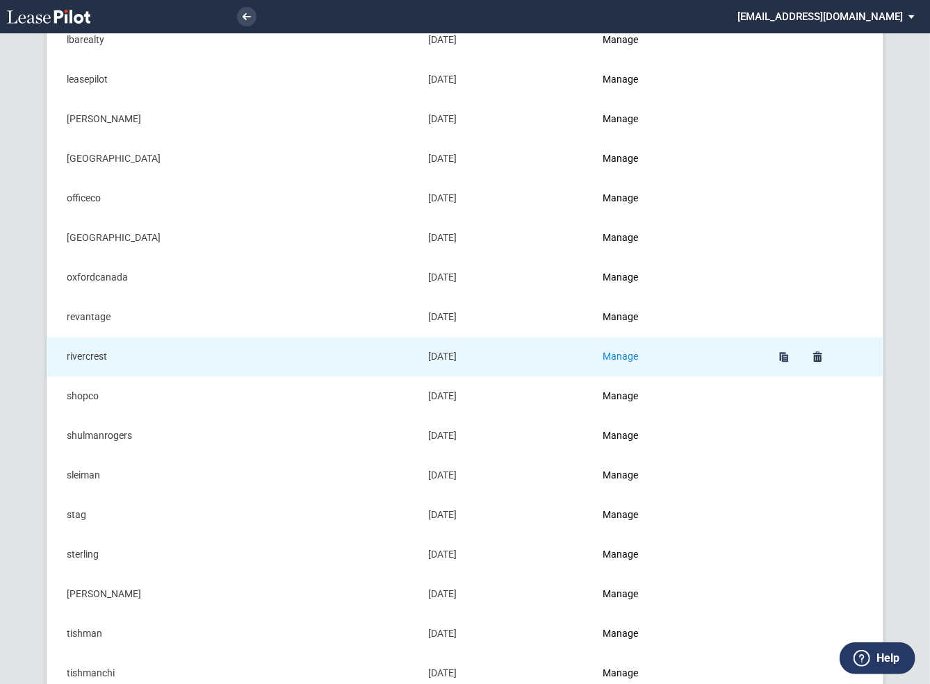
click at [636, 351] on link "Manage" at bounding box center [619, 356] width 35 height 11
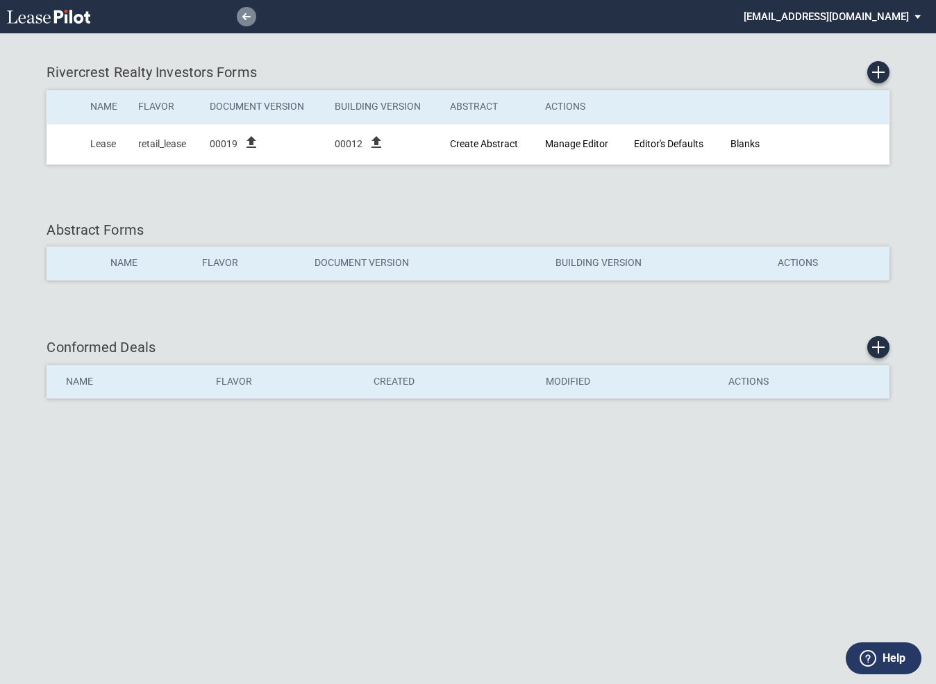
click at [246, 17] on use at bounding box center [246, 16] width 8 height 7
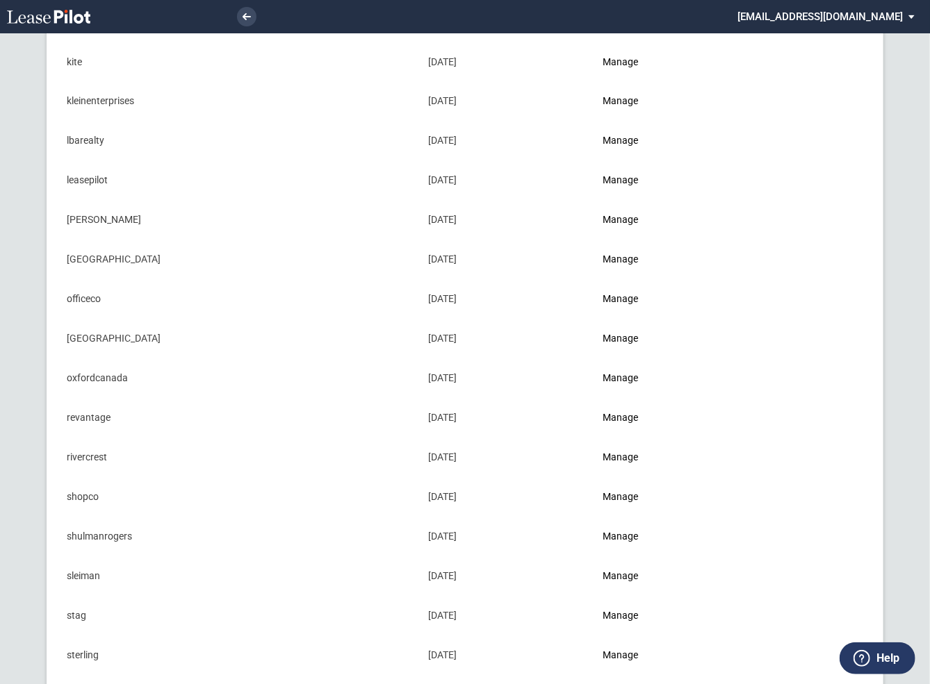
scroll to position [1189, 0]
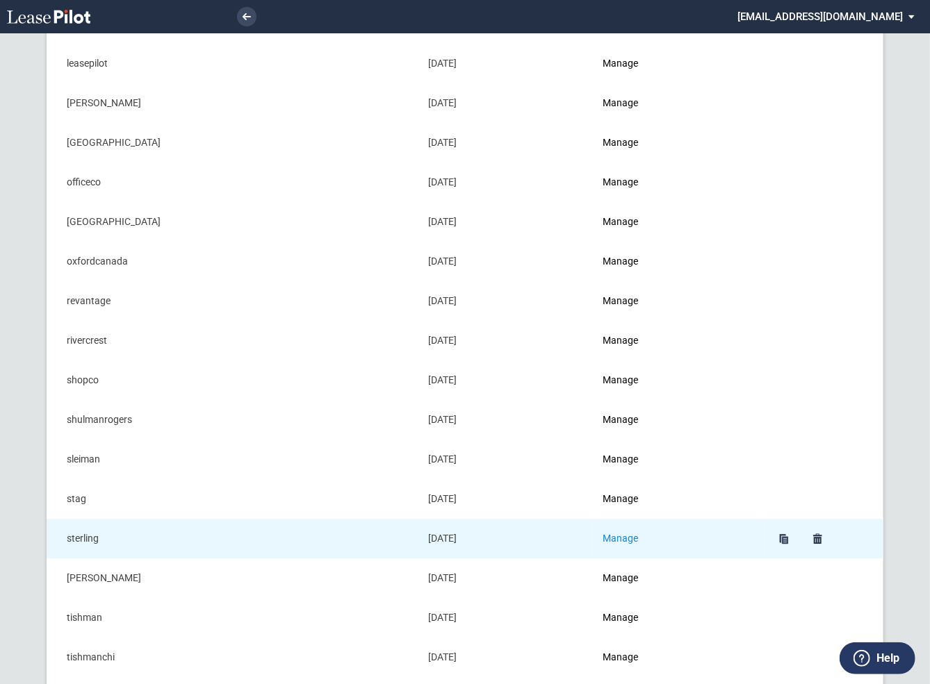
click at [626, 537] on link "Manage" at bounding box center [619, 538] width 35 height 11
click at [619, 536] on link "Manage" at bounding box center [619, 538] width 35 height 11
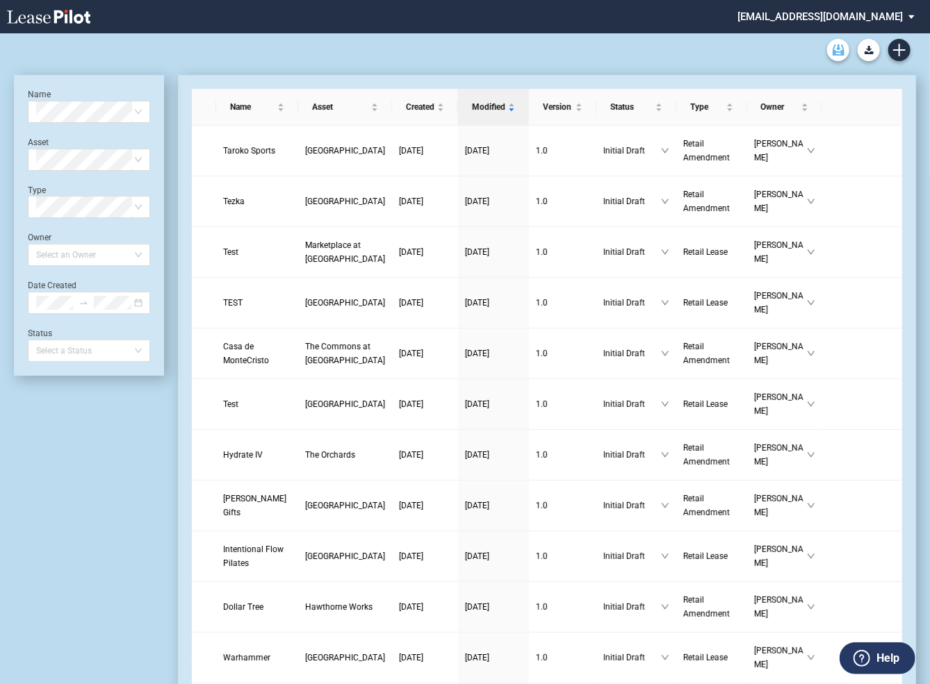
click at [841, 49] on icon "Archive" at bounding box center [838, 49] width 12 height 11
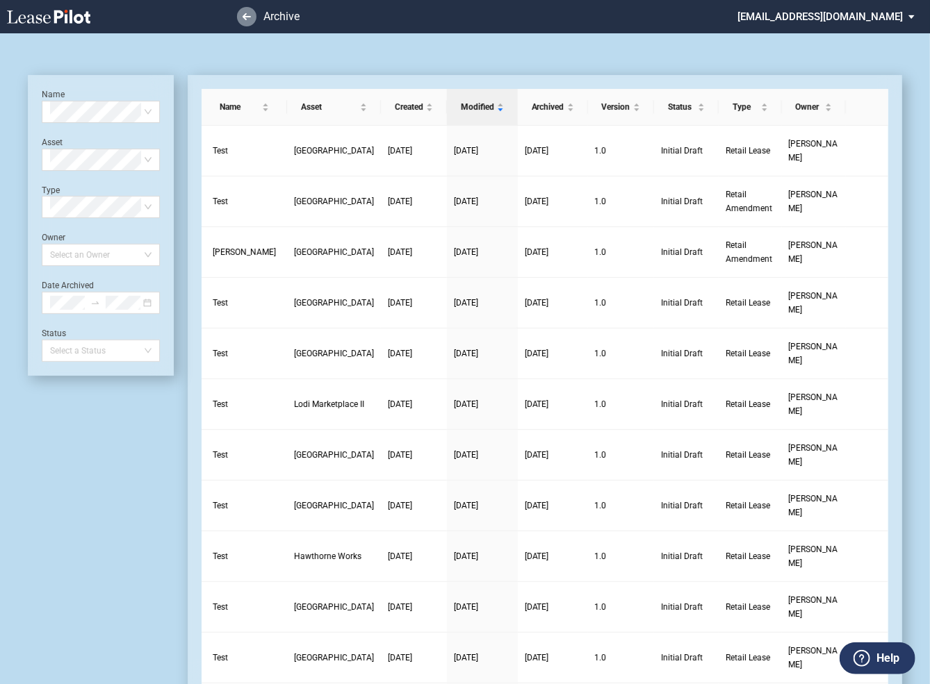
click at [245, 18] on use at bounding box center [246, 16] width 8 height 7
